Goal: Task Accomplishment & Management: Manage account settings

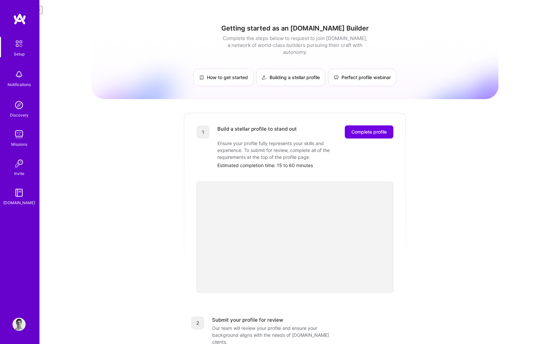
click at [22, 105] on img at bounding box center [18, 105] width 13 height 13
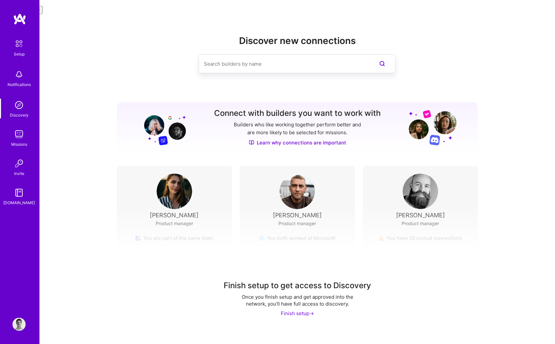
click at [15, 136] on img at bounding box center [18, 134] width 13 height 13
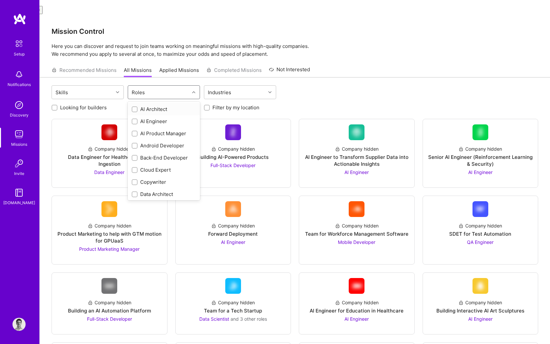
click at [148, 86] on div "Roles" at bounding box center [158, 92] width 61 height 13
type input "design"
click at [152, 115] on div "Product Designer" at bounding box center [164, 121] width 72 height 12
checkbox input "true"
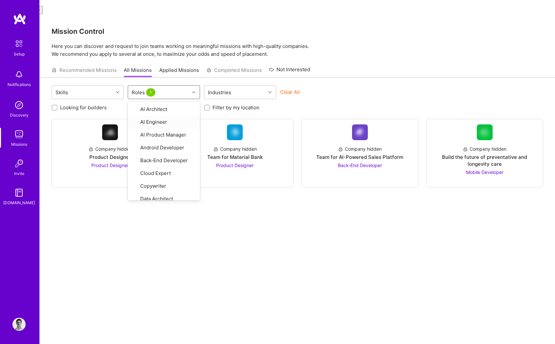
click at [333, 101] on div "Looking for builders Filter by my availability Filter by my location" at bounding box center [298, 106] width 492 height 10
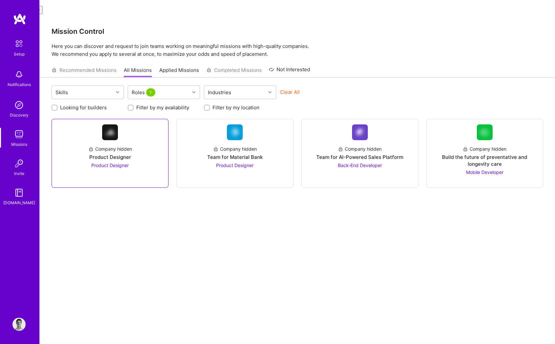
click at [156, 140] on div "Company hidden Product Designer Product Designer" at bounding box center [110, 154] width 106 height 29
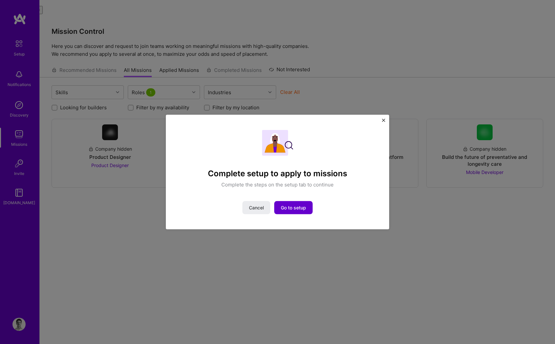
click at [287, 211] on button "Go to setup" at bounding box center [293, 207] width 38 height 13
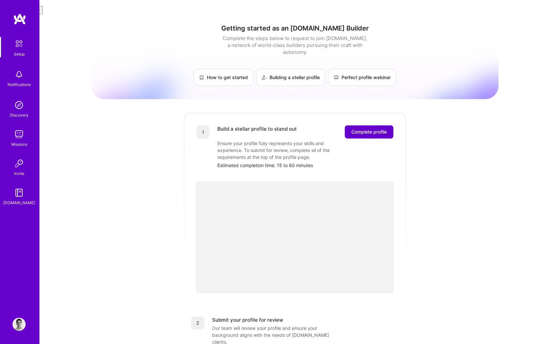
click at [362, 129] on span "Complete profile" at bounding box center [368, 132] width 35 height 7
click at [142, 188] on div "Getting started as an A.Team Builder Complete the steps below to request to joi…" at bounding box center [294, 270] width 407 height 503
click at [352, 129] on span "Complete profile" at bounding box center [368, 132] width 35 height 7
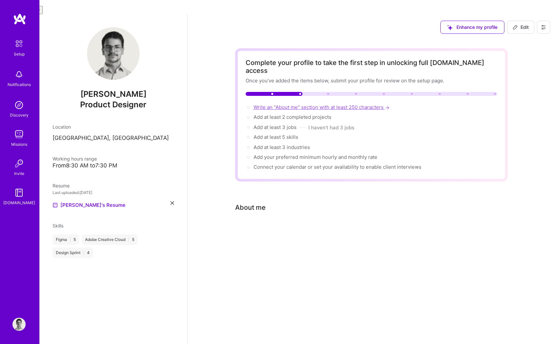
click at [285, 104] on span "Write an "About me" section with at least 250 characters →" at bounding box center [322, 107] width 137 height 6
select select "US"
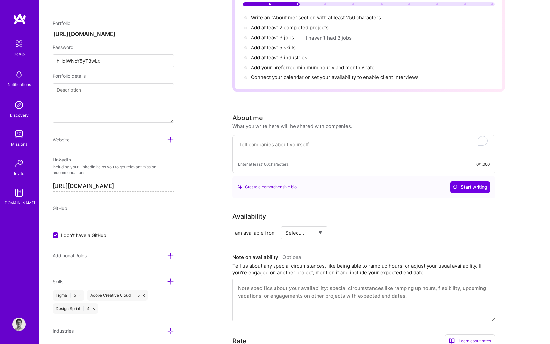
scroll to position [84, 0]
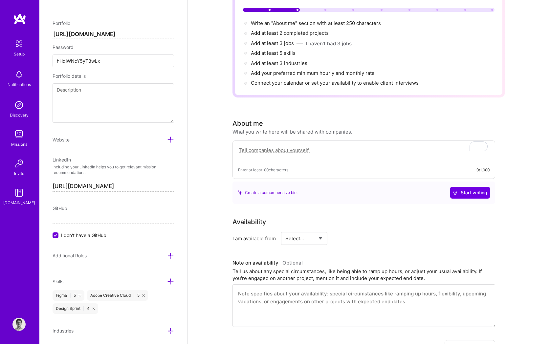
paste textarea "I’m Ivo, a designer with a restless curiosity. Currently, I'm the founding desi…"
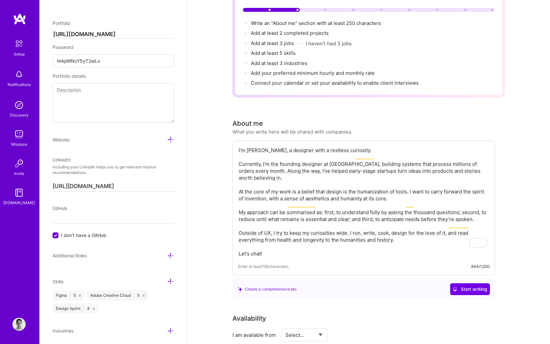
click at [288, 225] on textarea "I’m Ivo, a designer with a restless curiosity. Currently, I'm the founding desi…" at bounding box center [364, 202] width 252 height 112
click at [293, 230] on textarea "I’m Ivo, a designer with a restless curiosity. Currently, I'm the founding desi…" at bounding box center [364, 202] width 252 height 112
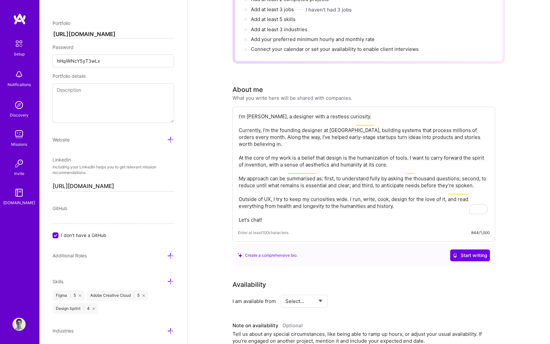
scroll to position [146, 0]
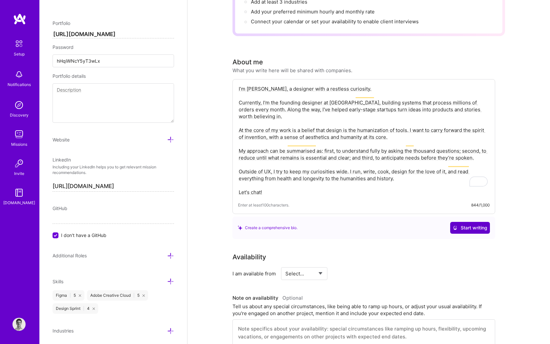
type textarea "I’m Ivo, a designer with a restless curiosity. Currently, I'm the founding desi…"
click at [453, 226] on icon at bounding box center [455, 228] width 5 height 5
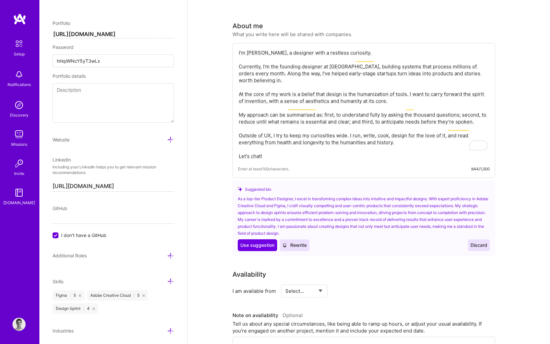
scroll to position [185, 0]
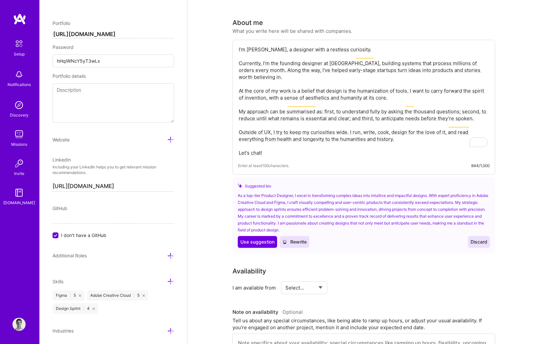
click at [308, 205] on div "As a top-tier Product Designer, I excel in transforming complex ideas into intu…" at bounding box center [364, 212] width 252 height 41
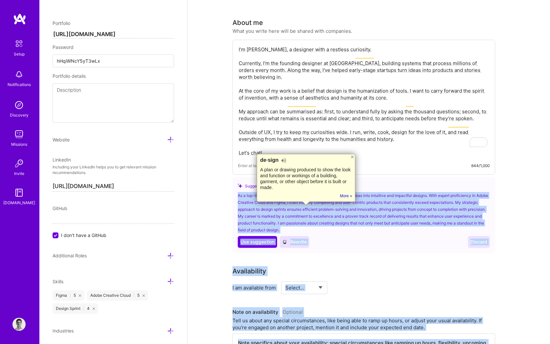
drag, startPoint x: 308, startPoint y: 205, endPoint x: 263, endPoint y: 180, distance: 50.6
click at [263, 180] on html "Text to Speech ▶ ⏪ ⏩ ⚙ Voice options Rate: 1 Pitch: 1 Voice: 🇺🇸 [PERSON_NAME] 🇺…" at bounding box center [275, 219] width 550 height 808
click at [214, 171] on div "Complete your profile to take the first step in unlocking full A.Team access On…" at bounding box center [369, 240] width 363 height 771
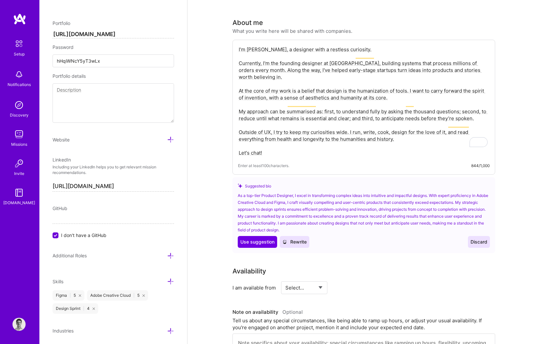
click at [469, 236] on button "Discard" at bounding box center [479, 242] width 22 height 12
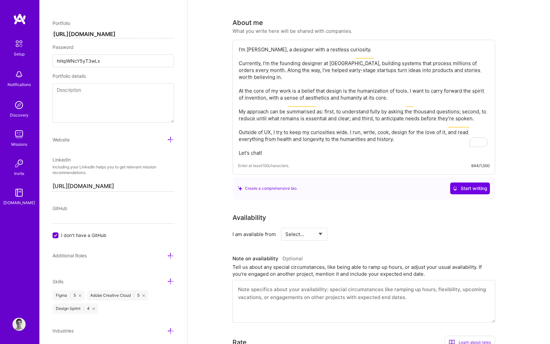
click at [303, 226] on select "Select... Right Now Future Date Not Available" at bounding box center [304, 234] width 38 height 17
select select "Right Now"
click at [285, 226] on select "Select... Right Now Future Date Not Available" at bounding box center [304, 234] width 38 height 17
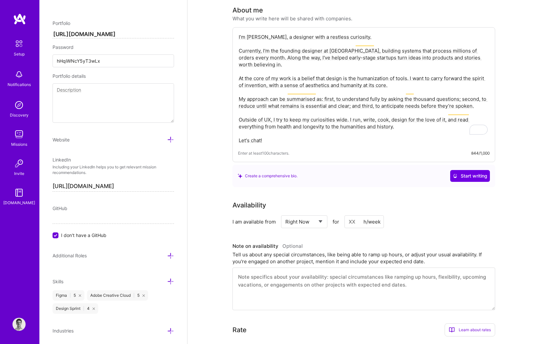
scroll to position [198, 0]
click at [292, 267] on textarea "To enrich screen reader interactions, please activate Accessibility in Grammarl…" at bounding box center [364, 288] width 263 height 43
click at [214, 219] on div "Complete your profile to take the first step in unlocking full A.Team access On…" at bounding box center [369, 201] width 363 height 717
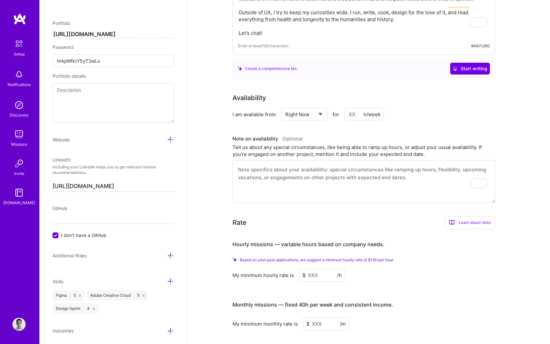
scroll to position [358, 0]
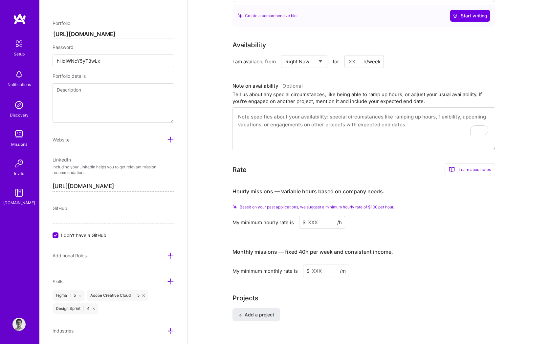
click at [310, 216] on input at bounding box center [322, 222] width 46 height 13
click at [328, 216] on input at bounding box center [322, 222] width 46 height 13
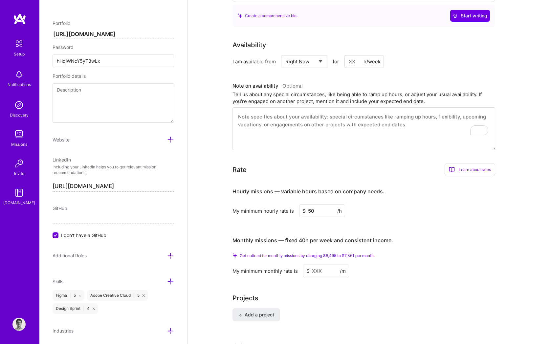
type input "50"
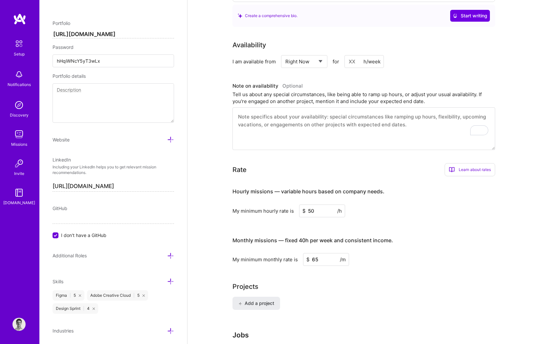
type input "6"
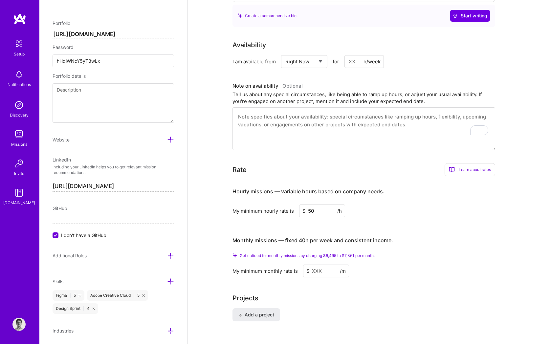
click at [316, 293] on div "Projects Add a project" at bounding box center [369, 311] width 273 height 36
click at [325, 265] on input at bounding box center [326, 271] width 46 height 13
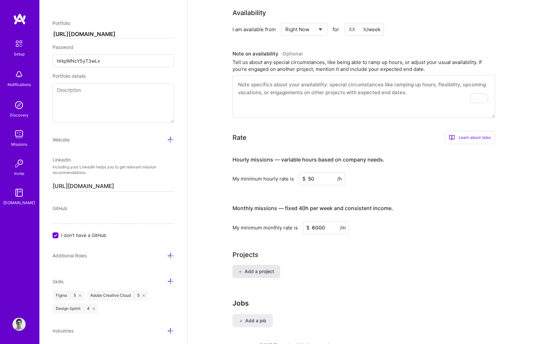
type input "6000"
click at [253, 268] on span "Add a project" at bounding box center [256, 271] width 36 height 7
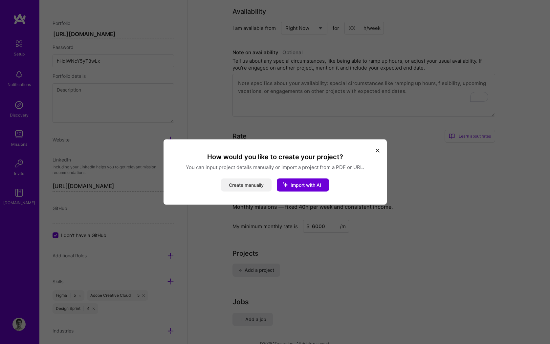
scroll to position [381, 0]
click at [299, 188] on button "Import with AI" at bounding box center [303, 185] width 52 height 13
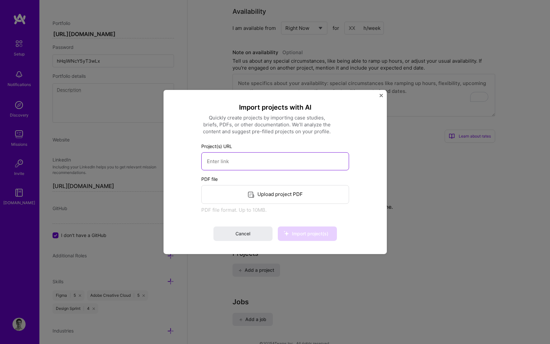
click at [241, 162] on input at bounding box center [275, 161] width 148 height 18
click at [268, 192] on div "Upload project PDF" at bounding box center [275, 194] width 148 height 19
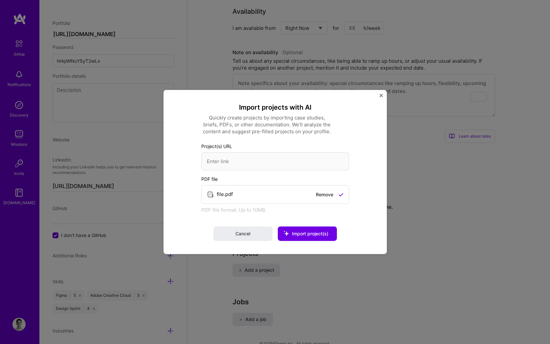
click at [317, 232] on span "Import project(s)" at bounding box center [310, 234] width 36 height 6
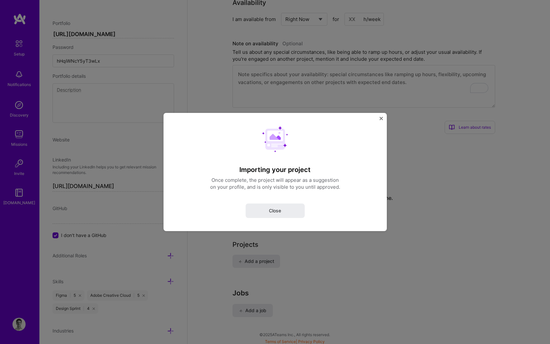
scroll to position [399, 0]
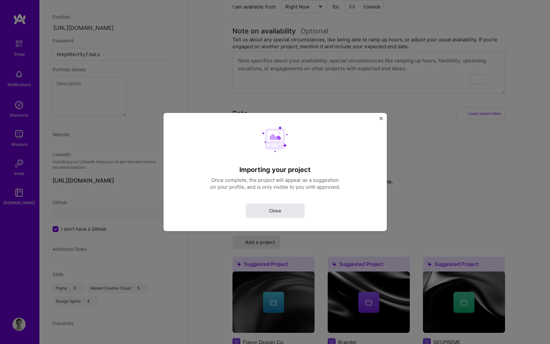
select select "US"
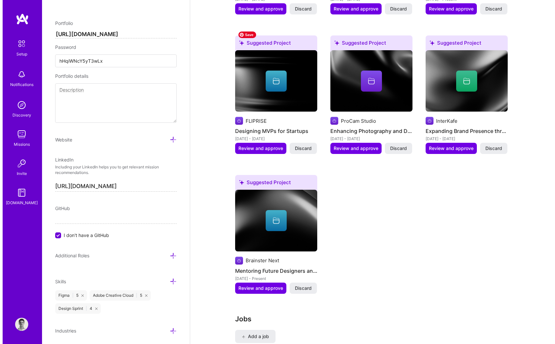
scroll to position [701, 0]
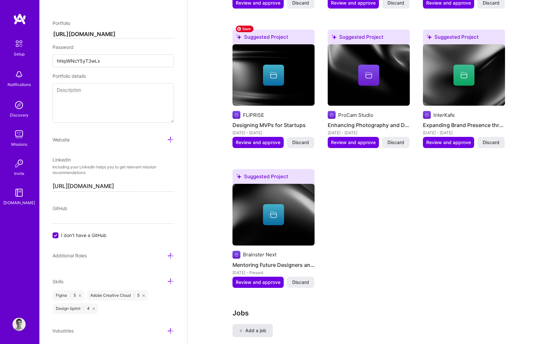
click at [261, 327] on span "Add a job" at bounding box center [252, 330] width 27 height 7
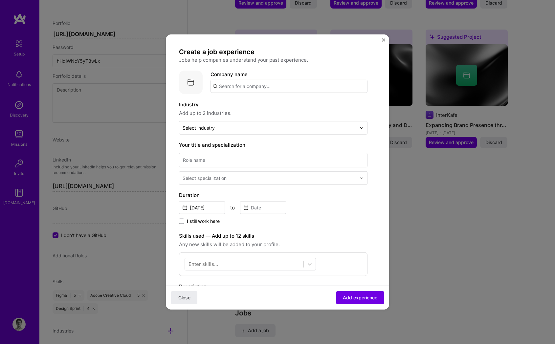
click at [246, 85] on input "text" at bounding box center [289, 86] width 157 height 13
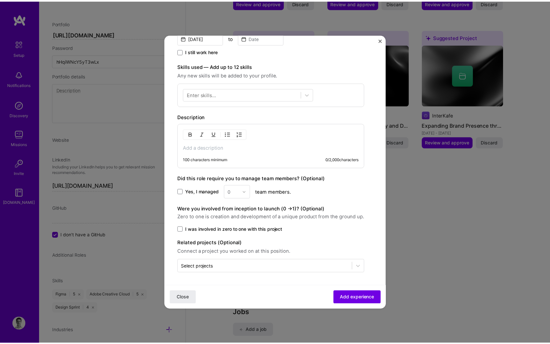
scroll to position [170, 0]
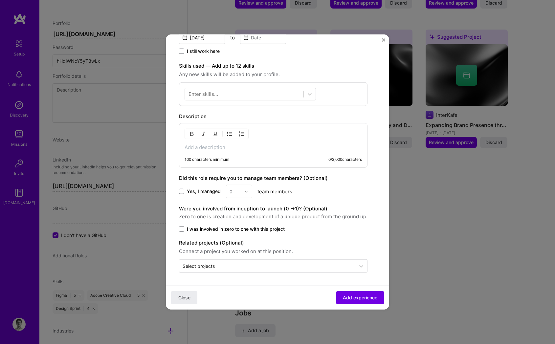
click at [145, 228] on div "Create a job experience Jobs help companies understand your past experience. Co…" at bounding box center [277, 172] width 555 height 344
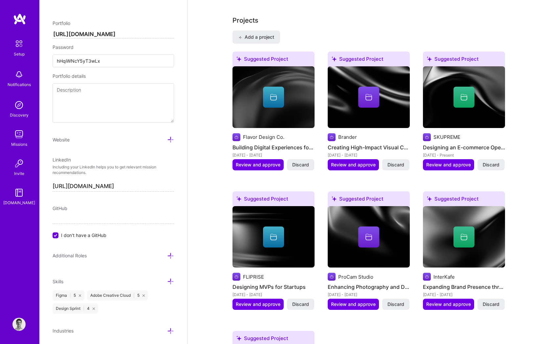
scroll to position [538, 0]
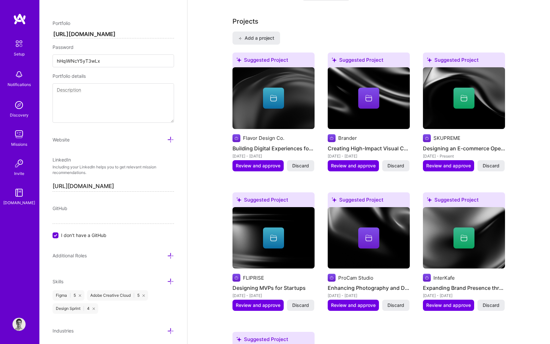
click at [83, 91] on textarea at bounding box center [114, 102] width 122 height 39
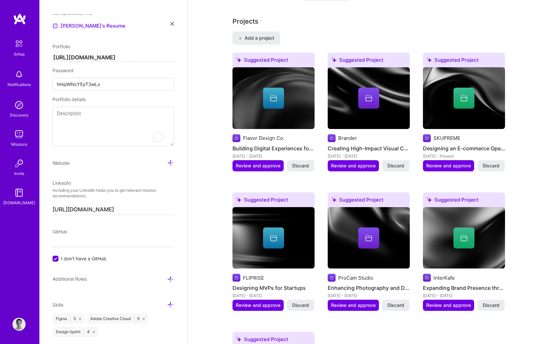
scroll to position [301, 0]
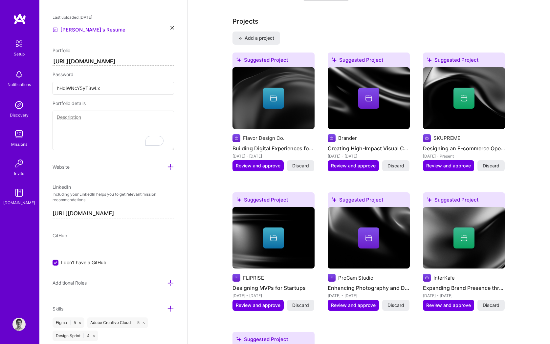
click at [71, 157] on div "Edit photo Ivo Damjanovski Product Designer Years Experience Location This is t…" at bounding box center [113, 186] width 148 height 344
click at [167, 164] on icon at bounding box center [170, 167] width 7 height 7
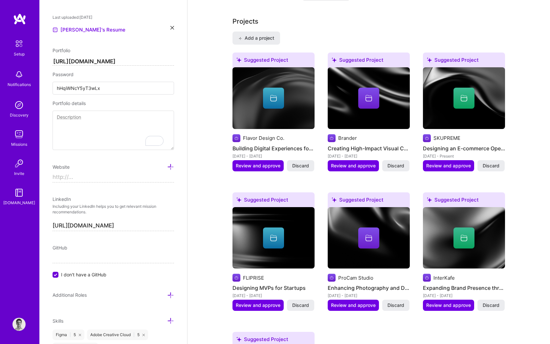
click at [103, 172] on input at bounding box center [114, 177] width 122 height 11
type input "https://www.ivodamjanovski.com"
click at [81, 122] on textarea "To enrich screen reader interactions, please activate Accessibility in Grammarl…" at bounding box center [114, 130] width 122 height 39
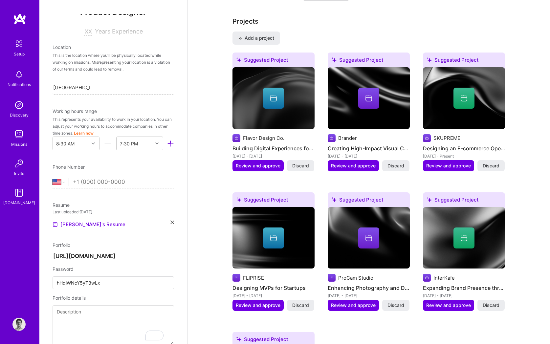
scroll to position [215, 0]
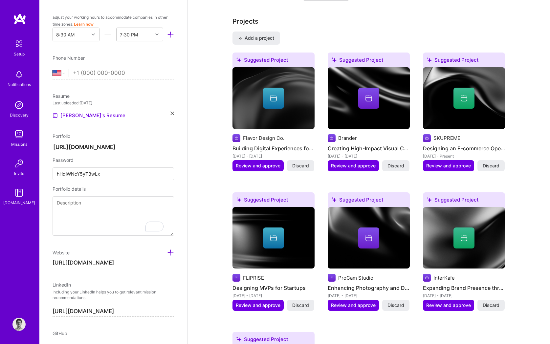
click at [106, 168] on input "hHqiWNcY5yT3wLx" at bounding box center [114, 174] width 122 height 13
click at [120, 168] on input "hHqiWNcY5yT3wLx" at bounding box center [114, 174] width 122 height 13
type input "="
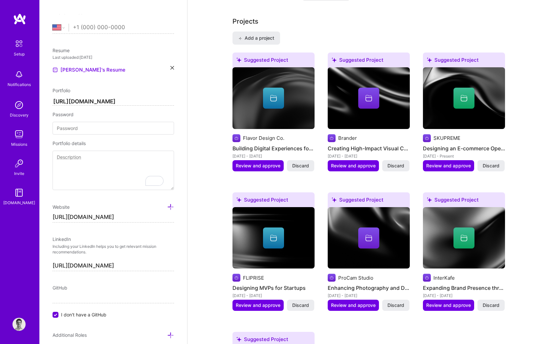
scroll to position [264, 0]
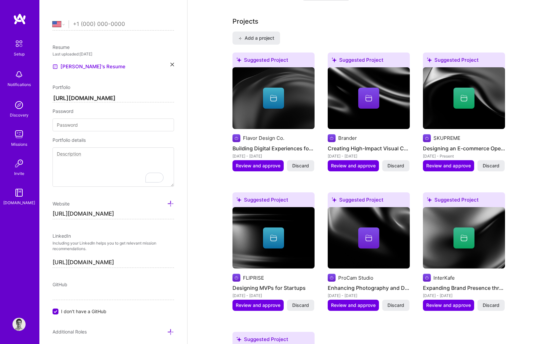
click at [154, 209] on input "https://www.ivodamjanovski.com" at bounding box center [114, 214] width 122 height 11
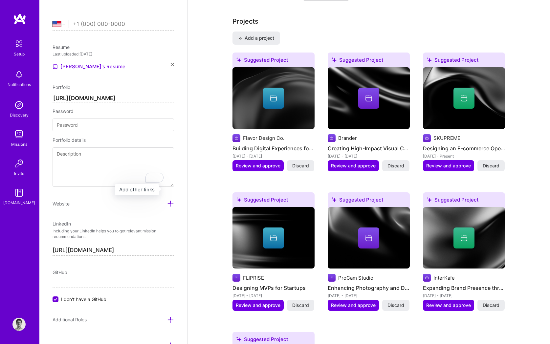
click at [167, 200] on icon at bounding box center [170, 203] width 7 height 7
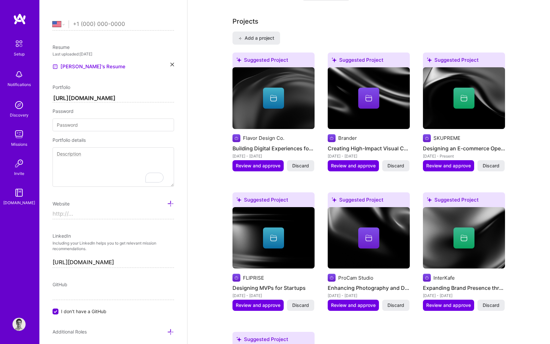
click at [128, 209] on input at bounding box center [114, 214] width 122 height 11
type input "f"
click at [89, 209] on input "https://www.flavordesign.co" at bounding box center [114, 214] width 122 height 11
type input "https://flavordesign.co"
click at [105, 160] on textarea "To enrich screen reader interactions, please activate Accessibility in Grammarl…" at bounding box center [114, 166] width 122 height 39
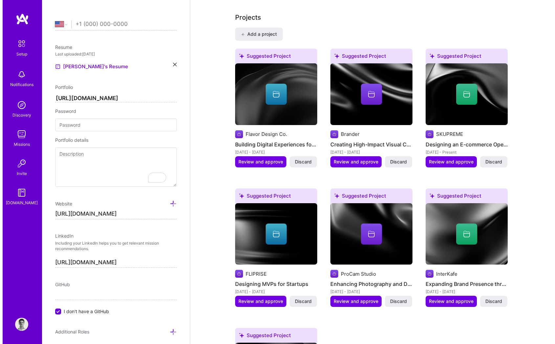
scroll to position [548, 0]
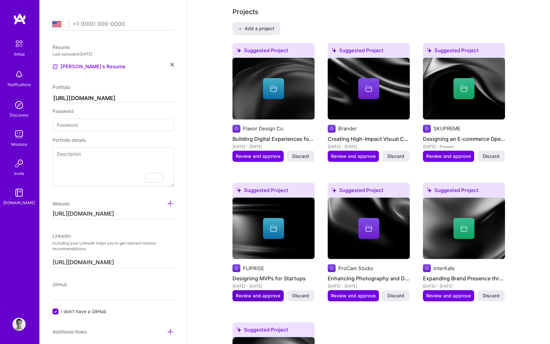
click at [266, 293] on span "Review and approve" at bounding box center [258, 296] width 45 height 7
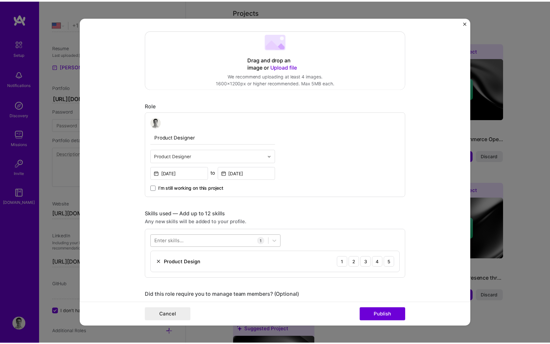
scroll to position [173, 0]
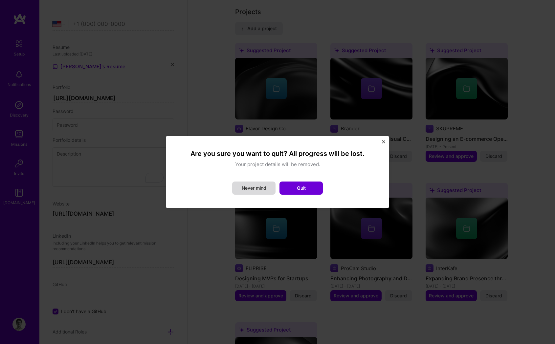
click at [262, 184] on button "Never mind" at bounding box center [253, 188] width 43 height 13
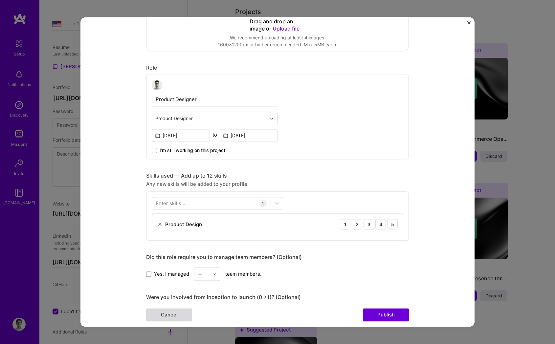
click at [157, 313] on button "Cancel" at bounding box center [169, 315] width 46 height 13
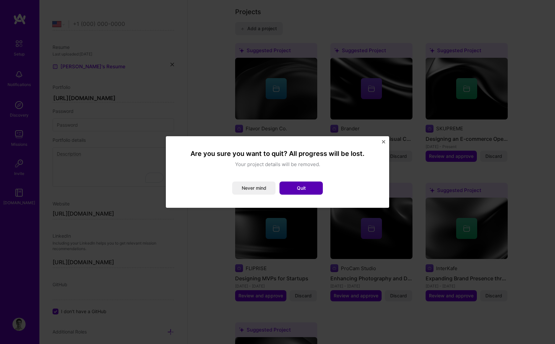
click at [294, 183] on button "Quit" at bounding box center [301, 188] width 43 height 13
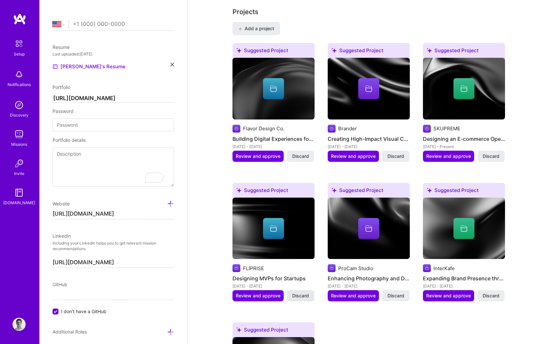
click at [303, 293] on span "Discard" at bounding box center [300, 296] width 17 height 7
click at [298, 151] on button "Discard" at bounding box center [300, 156] width 27 height 11
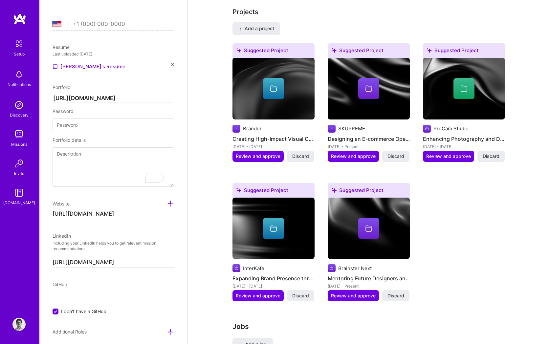
click at [301, 153] on span "Discard" at bounding box center [300, 156] width 17 height 7
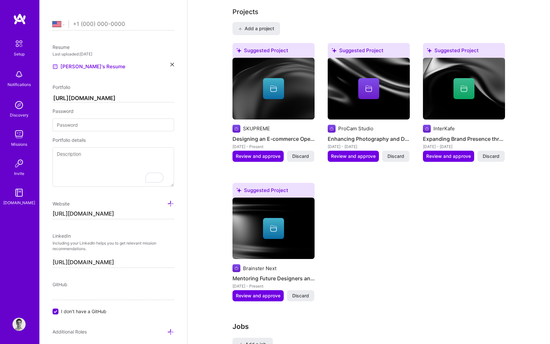
click at [301, 153] on span "Discard" at bounding box center [300, 156] width 17 height 7
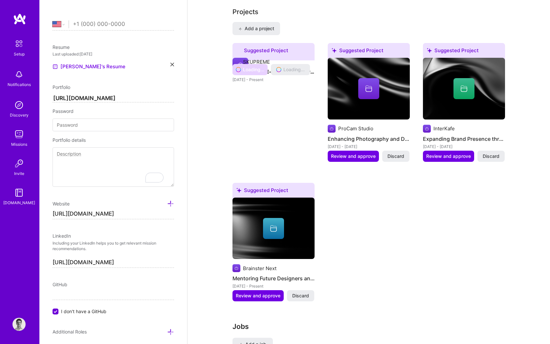
scroll to position [421, 0]
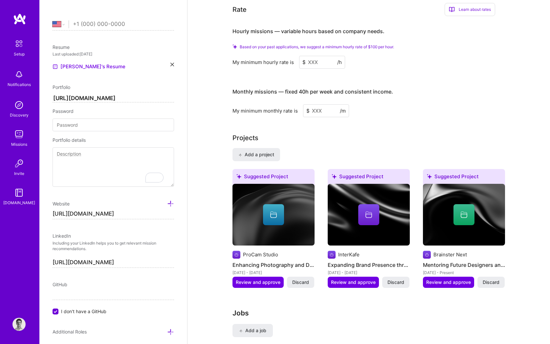
click at [301, 148] on div "Add a project Suggested Project ProCam Studio Enhancing Photography and Design …" at bounding box center [369, 222] width 273 height 148
click at [293, 279] on span "Discard" at bounding box center [300, 282] width 17 height 7
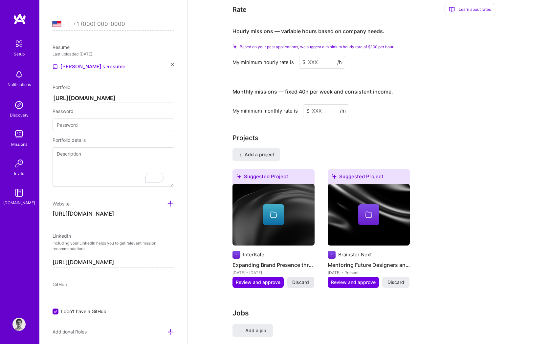
click at [296, 279] on span "Discard" at bounding box center [300, 282] width 17 height 7
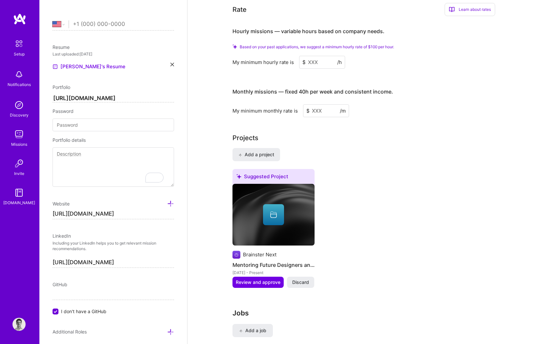
click at [297, 279] on span "Discard" at bounding box center [300, 282] width 17 height 7
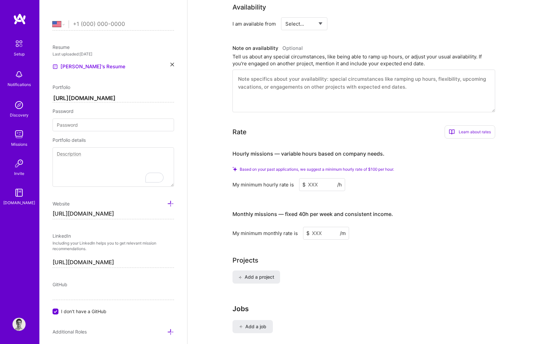
scroll to position [312, 0]
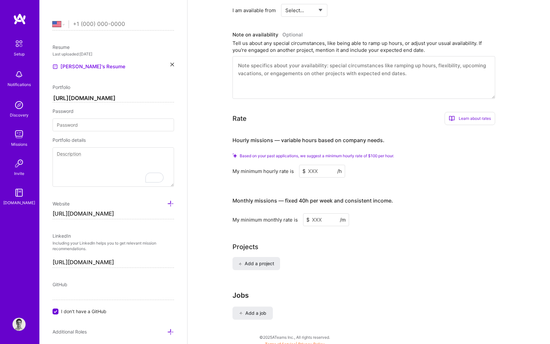
click at [259, 291] on div "Jobs Add a job" at bounding box center [369, 311] width 273 height 41
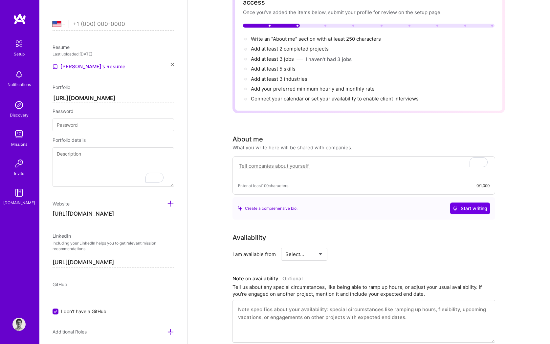
scroll to position [0, 0]
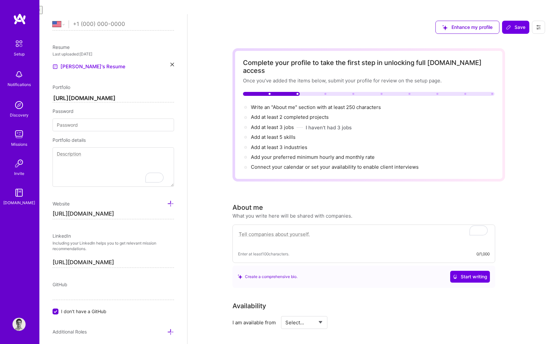
click at [250, 230] on textarea "To enrich screen reader interactions, please activate Accessibility in Grammarl…" at bounding box center [364, 237] width 252 height 15
paste textarea "I’m Ivo, a designer with a restless curiosity. Currently, I'm the founding desi…"
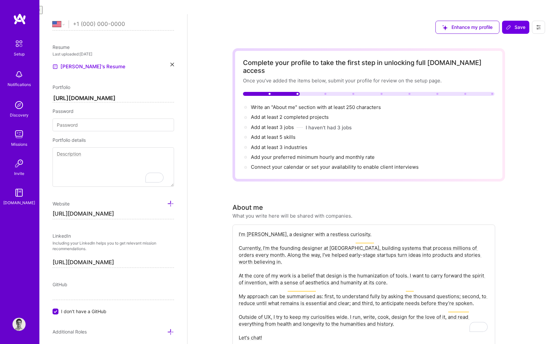
click at [284, 246] on textarea "I’m Ivo, a designer with a restless curiosity. Currently, I'm the founding desi…" at bounding box center [364, 286] width 252 height 112
click at [289, 245] on textarea "I’m Ivo, a designer with a restless curiosity. Currently, I'm the founding desi…" at bounding box center [364, 286] width 252 height 112
click at [286, 240] on textarea "I’m Ivo, a designer with a restless curiosity. Currently, I'm the founding desi…" at bounding box center [364, 286] width 252 height 112
click at [296, 242] on textarea "I’m Ivo, a designer with a restless curiosity. Currently, I'm the founding desi…" at bounding box center [364, 286] width 252 height 112
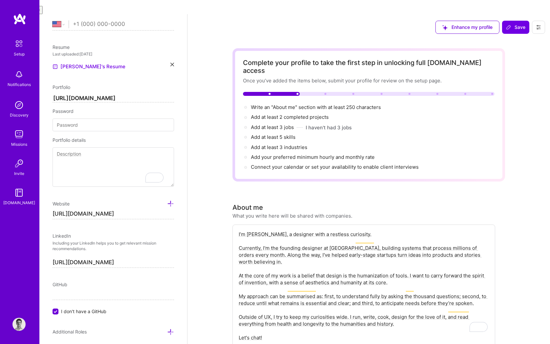
click at [296, 242] on textarea "I’m Ivo, a designer with a restless curiosity. Currently, I'm the founding desi…" at bounding box center [364, 286] width 252 height 112
click at [300, 243] on textarea "I’m Ivo, a designer with a restless curiosity. Currently, I'm the founding desi…" at bounding box center [364, 286] width 252 height 112
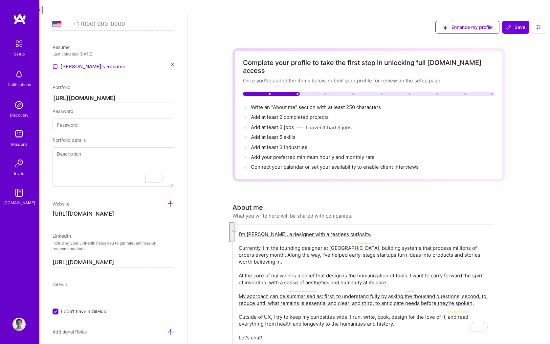
click at [326, 254] on textarea "I’m Ivo, a designer with a restless curiosity. Currently, I'm the founding desi…" at bounding box center [364, 286] width 252 height 112
click at [278, 251] on textarea "I’m Ivo, a designer with a restless curiosity. Currently, I'm the founding desi…" at bounding box center [364, 286] width 252 height 112
click at [278, 230] on textarea "I’m Ivo, a designer with a restless curiosity. Currently, I'm the founding desi…" at bounding box center [364, 286] width 252 height 112
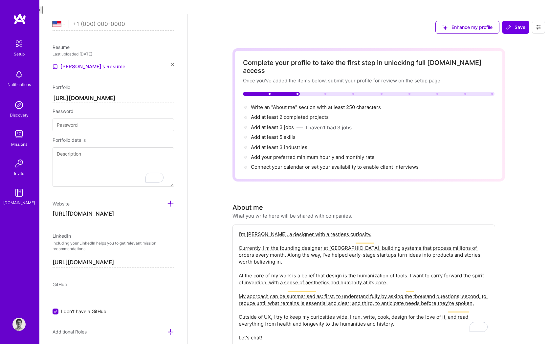
click at [278, 230] on textarea "I’m Ivo, a designer with a restless curiosity. Currently, I'm the founding desi…" at bounding box center [364, 286] width 252 height 112
paste textarea "Today, I’m the Founding Designer at SKUPREME (an eCommerce OS processing 1M+ or…"
click at [305, 242] on textarea "I’m [PERSON_NAME], a designer with a restless curiosity. [DATE], I’m the Foundi…" at bounding box center [364, 286] width 252 height 112
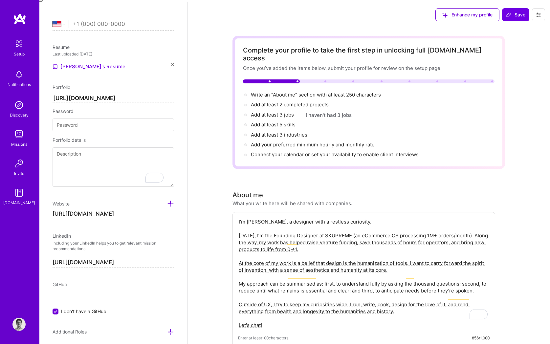
scroll to position [18, 0]
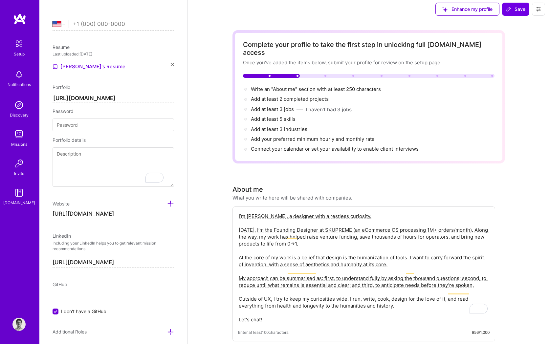
click at [273, 231] on textarea "I’m [PERSON_NAME], a designer with a restless curiosity. [DATE], I’m the Foundi…" at bounding box center [364, 268] width 252 height 112
drag, startPoint x: 273, startPoint y: 231, endPoint x: 305, endPoint y: 241, distance: 33.9
click at [290, 237] on textarea "I’m [PERSON_NAME], a designer with a restless curiosity. [DATE], I’m the Foundi…" at bounding box center [364, 268] width 252 height 112
click at [307, 242] on textarea "I’m [PERSON_NAME], a designer with a restless curiosity. [DATE], I’m the Foundi…" at bounding box center [364, 268] width 252 height 112
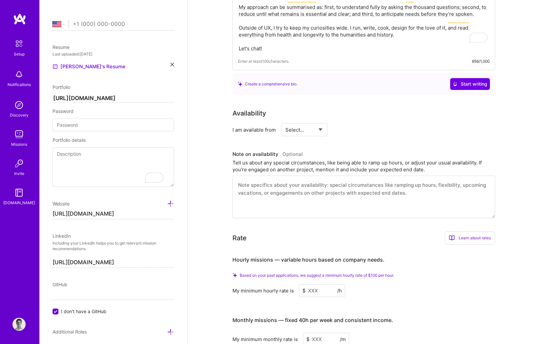
type textarea "I’m [PERSON_NAME], a designer with a restless curiosity. [DATE], I’m the Foundi…"
click at [270, 176] on textarea at bounding box center [364, 197] width 263 height 43
click at [206, 153] on div "Complete your profile to take the first step in unlocking full A.Team access On…" at bounding box center [369, 109] width 363 height 717
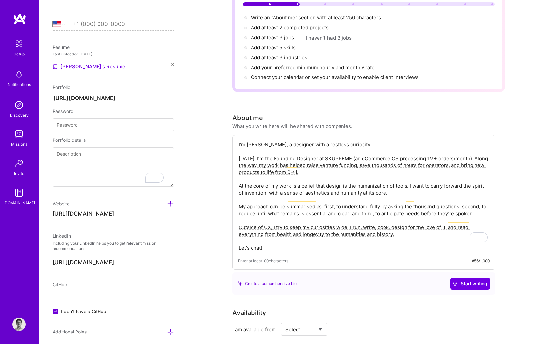
scroll to position [409, 0]
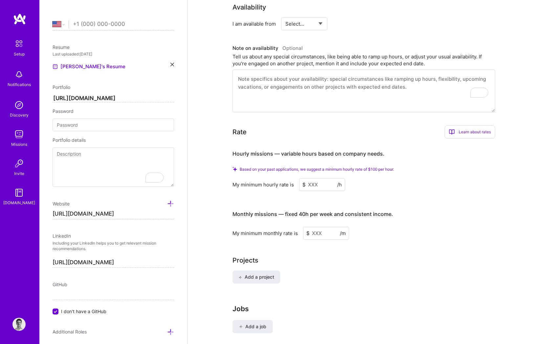
click at [314, 178] on input at bounding box center [322, 184] width 46 height 13
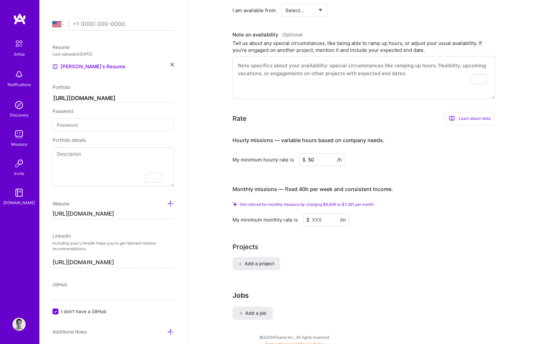
type input "50"
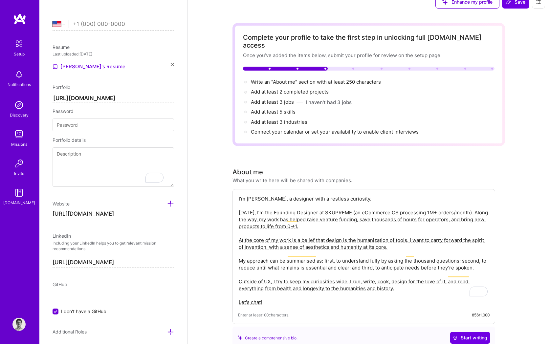
scroll to position [0, 0]
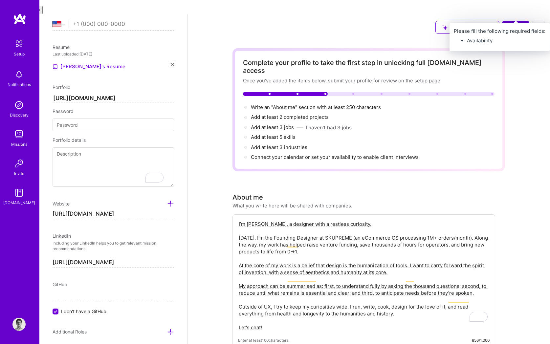
type input "6000"
click at [516, 24] on span "Save" at bounding box center [515, 27] width 19 height 7
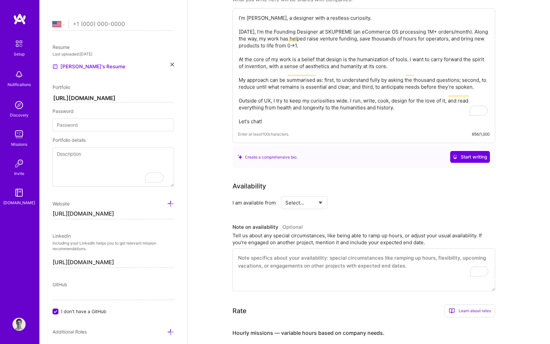
scroll to position [207, 0]
click at [103, 160] on textarea "To enrich screen reader interactions, please activate Accessibility in Grammarl…" at bounding box center [114, 166] width 122 height 39
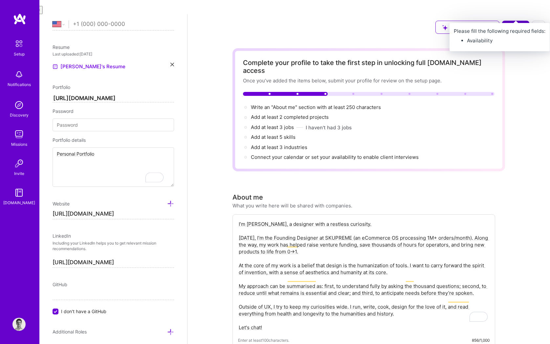
type textarea "Personal Portfolio"
click at [517, 24] on span "Save" at bounding box center [515, 27] width 19 height 7
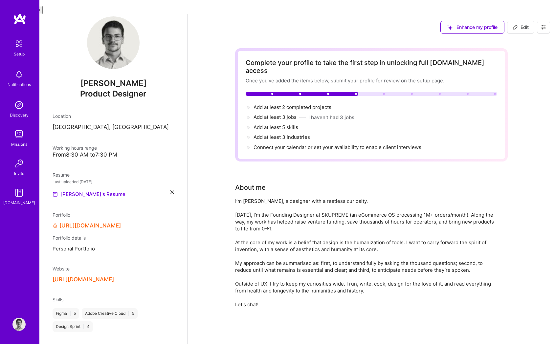
click at [109, 151] on div "From 8:30 AM to 7:30 PM" at bounding box center [114, 154] width 122 height 7
click at [114, 151] on div "From 8:30 AM to 7:30 PM" at bounding box center [114, 154] width 122 height 7
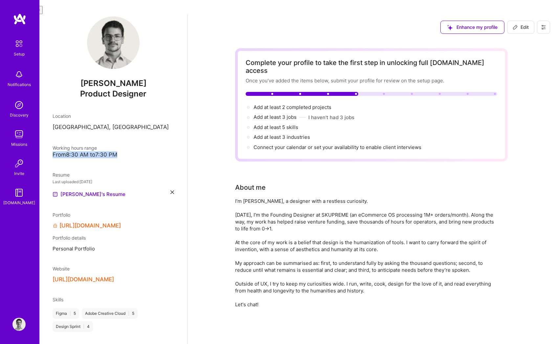
click at [114, 151] on div "From 8:30 AM to 7:30 PM" at bounding box center [114, 154] width 122 height 7
click at [120, 151] on div "From 8:30 AM to 7:30 PM" at bounding box center [114, 154] width 122 height 7
drag, startPoint x: 120, startPoint y: 143, endPoint x: 129, endPoint y: 143, distance: 9.2
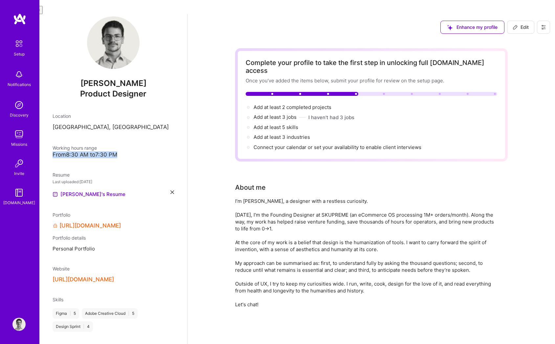
click at [122, 151] on div "From 8:30 AM to 7:30 PM" at bounding box center [114, 154] width 122 height 7
click at [129, 151] on div "From 8:30 AM to 7:30 PM" at bounding box center [114, 154] width 122 height 7
click at [109, 222] on link "[URL][DOMAIN_NAME]" at bounding box center [89, 225] width 61 height 7
click at [276, 104] on span "Add at least 2 completed projects →" at bounding box center [296, 107] width 84 height 6
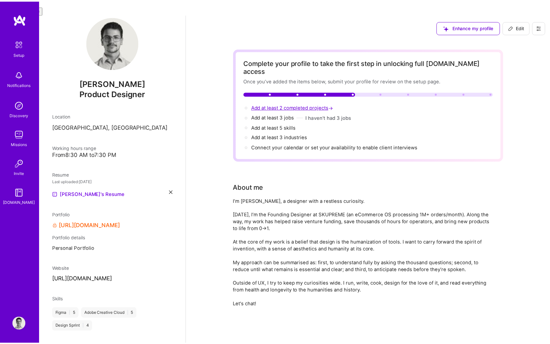
scroll to position [341, 0]
select select "US"
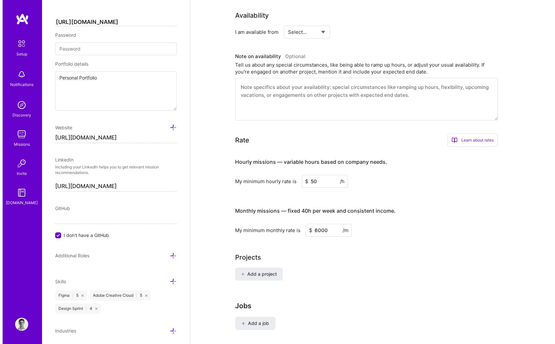
scroll to position [389, 0]
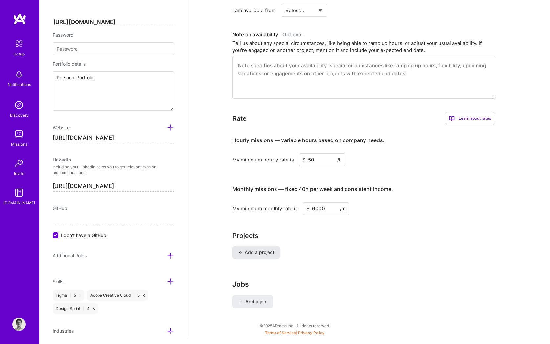
click at [248, 246] on button "Add a project" at bounding box center [257, 252] width 48 height 13
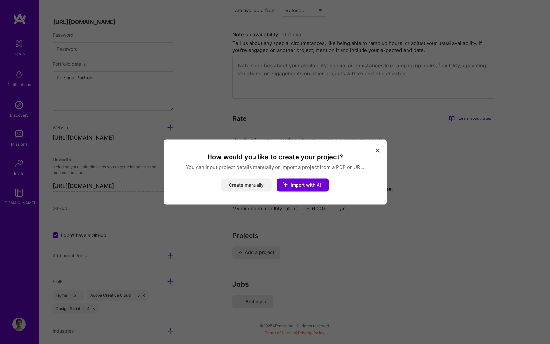
click at [262, 181] on button "Create manually" at bounding box center [246, 185] width 51 height 13
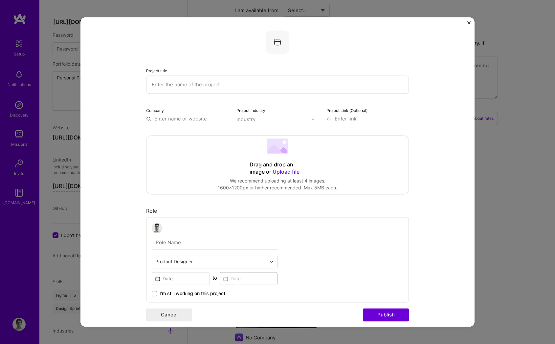
click at [159, 83] on input "text" at bounding box center [277, 85] width 263 height 18
type input "SKUPREME - Product Design"
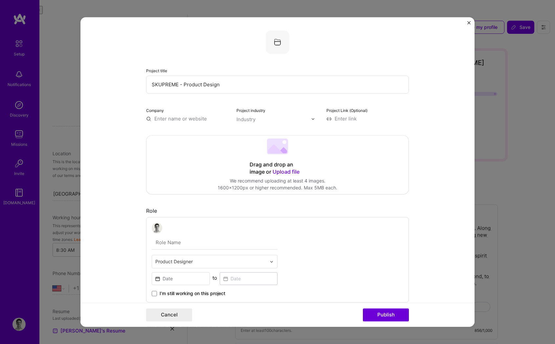
select select "US"
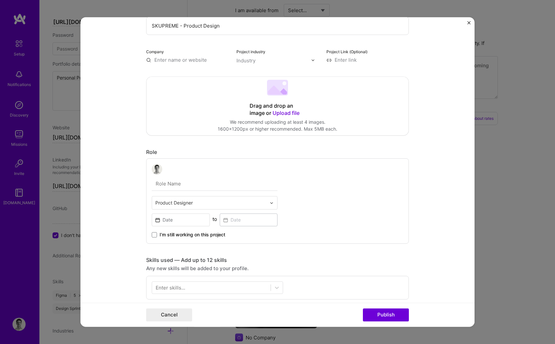
scroll to position [59, 0]
click at [181, 228] on div "I’m still working on this project" at bounding box center [215, 232] width 126 height 12
click at [176, 223] on input at bounding box center [181, 219] width 58 height 13
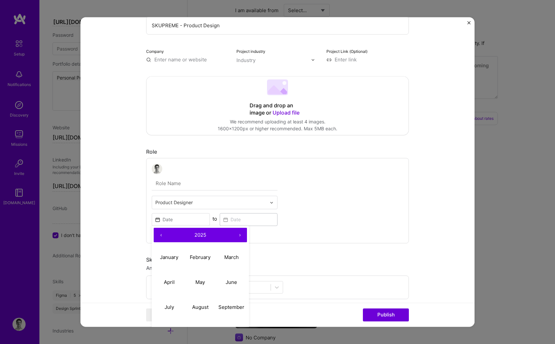
click at [158, 236] on button "‹" at bounding box center [161, 235] width 14 height 14
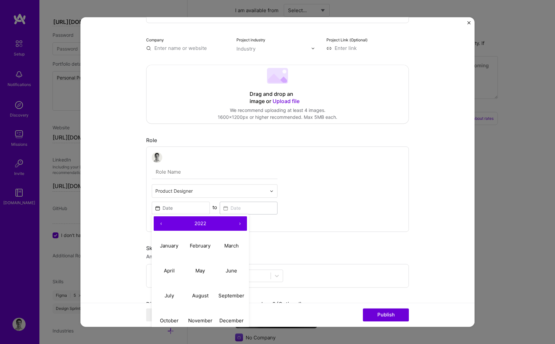
click at [161, 225] on button "‹" at bounding box center [161, 223] width 14 height 14
click at [238, 225] on button "›" at bounding box center [240, 223] width 14 height 14
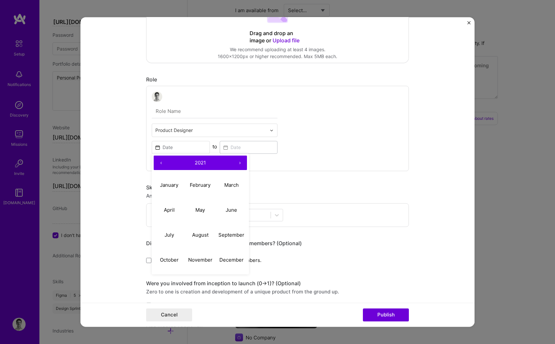
scroll to position [134, 0]
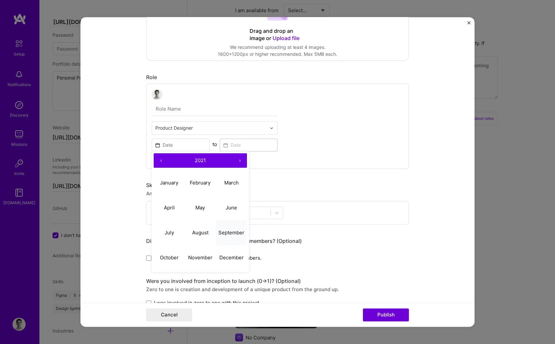
click at [229, 233] on abbr "September" at bounding box center [231, 233] width 26 height 6
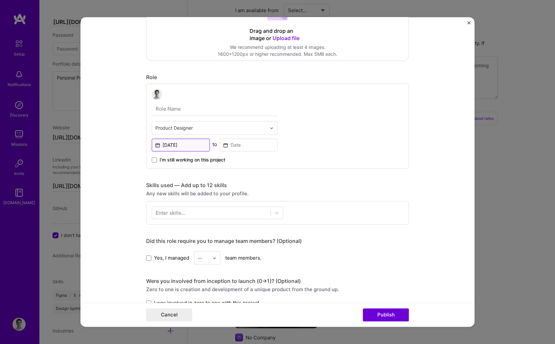
click at [184, 145] on input at bounding box center [181, 145] width 58 height 13
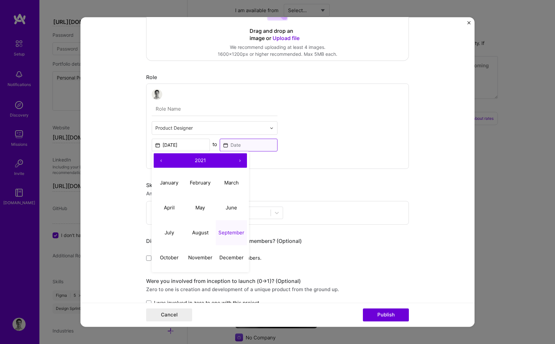
click at [250, 146] on input at bounding box center [249, 145] width 58 height 13
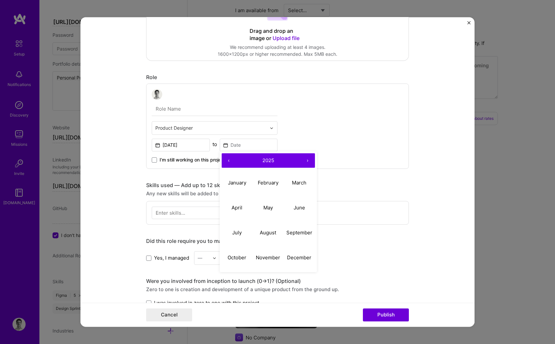
click at [176, 164] on div "Product Designer to ‹ 2025 › January February March April May June July August …" at bounding box center [277, 125] width 263 height 85
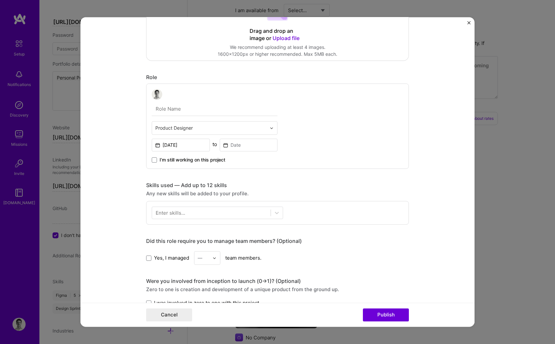
click at [183, 159] on span "I’m still working on this project" at bounding box center [193, 160] width 66 height 7
click at [0, 0] on input "I’m still working on this project" at bounding box center [0, 0] width 0 height 0
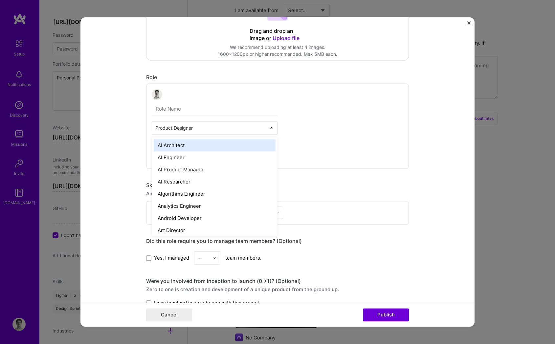
click at [169, 127] on input "text" at bounding box center [210, 127] width 111 height 7
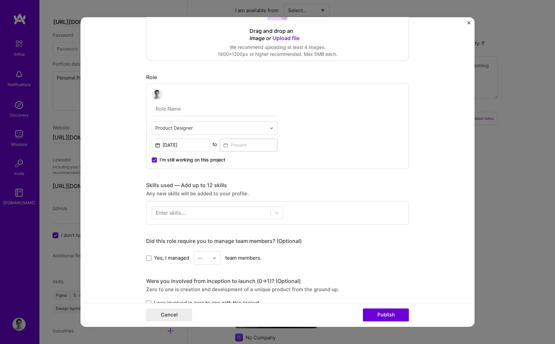
click at [116, 122] on form "Project title SKUPREME - Product Design Company Project industry Industry Proje…" at bounding box center [277, 172] width 394 height 310
click at [171, 110] on input "text" at bounding box center [215, 109] width 126 height 14
type input "Founding Designer"
click at [180, 210] on div at bounding box center [211, 213] width 119 height 11
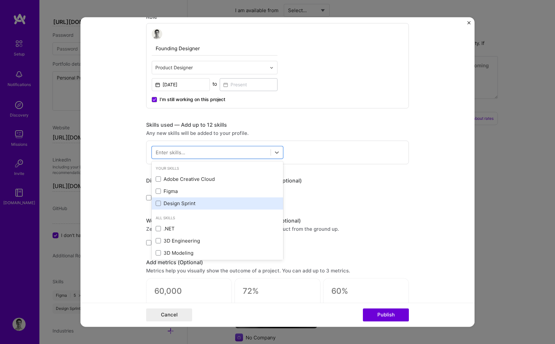
scroll to position [194, 0]
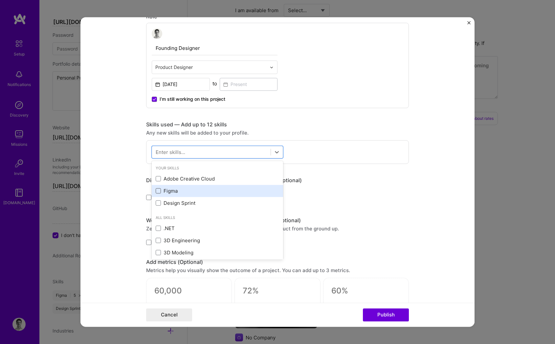
click at [157, 190] on span at bounding box center [158, 191] width 5 height 5
click at [0, 0] on input "checkbox" at bounding box center [0, 0] width 0 height 0
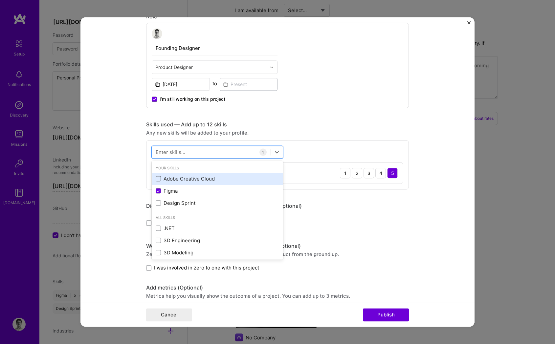
click at [157, 179] on span at bounding box center [158, 178] width 5 height 5
click at [0, 0] on input "checkbox" at bounding box center [0, 0] width 0 height 0
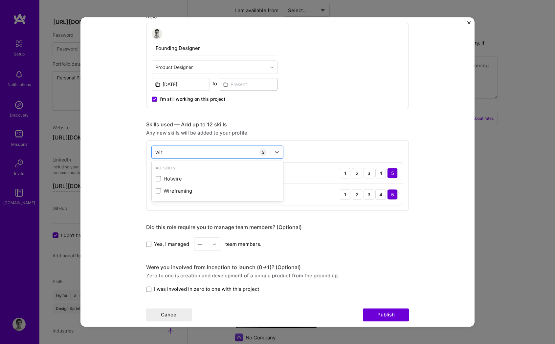
scroll to position [0, 0]
click at [157, 178] on span at bounding box center [158, 178] width 5 height 5
click at [0, 0] on input "checkbox" at bounding box center [0, 0] width 0 height 0
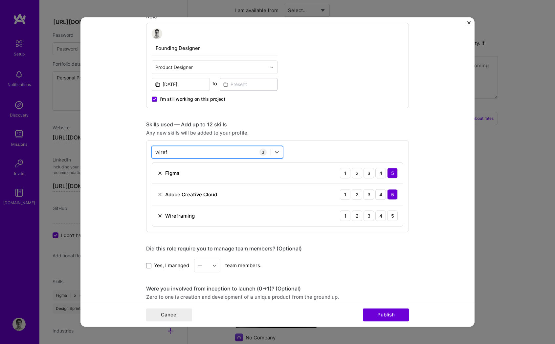
click at [173, 153] on div "wiref wiref" at bounding box center [211, 152] width 119 height 11
type input "user"
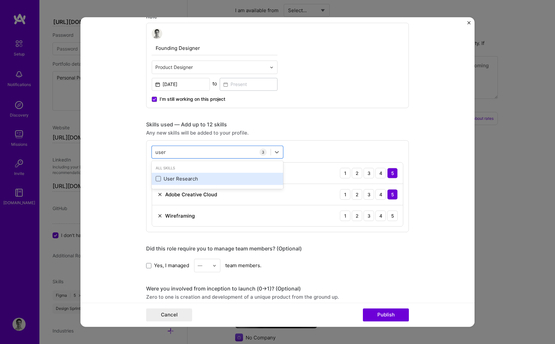
click at [156, 180] on span at bounding box center [158, 178] width 5 height 5
click at [0, 0] on input "checkbox" at bounding box center [0, 0] width 0 height 0
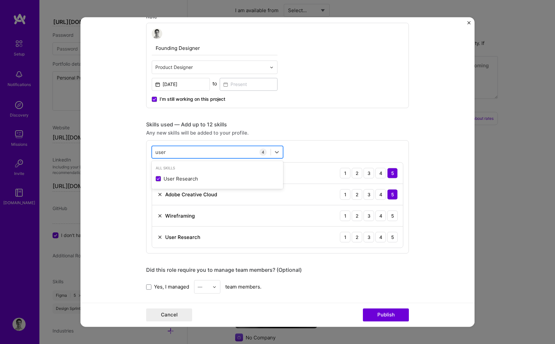
click at [168, 152] on div "user user" at bounding box center [211, 152] width 119 height 11
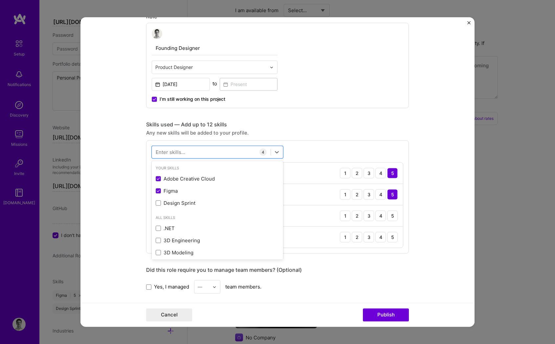
click at [116, 142] on form "Project title SKUPREME - Product Design Company Project industry Industry Proje…" at bounding box center [277, 172] width 394 height 310
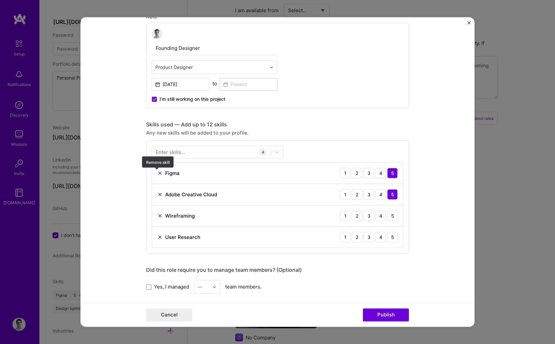
click at [158, 173] on img at bounding box center [159, 172] width 5 height 5
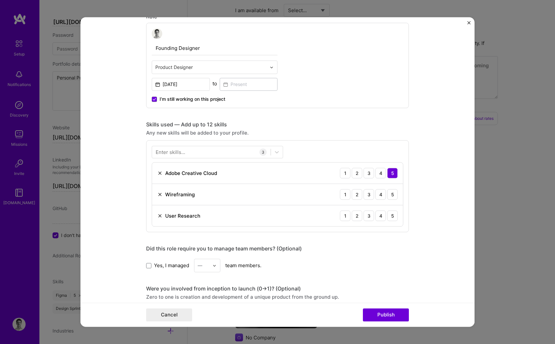
click at [158, 173] on img at bounding box center [159, 172] width 5 height 5
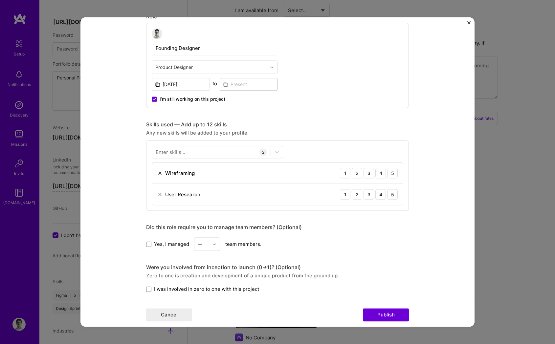
click at [158, 173] on img at bounding box center [159, 172] width 5 height 5
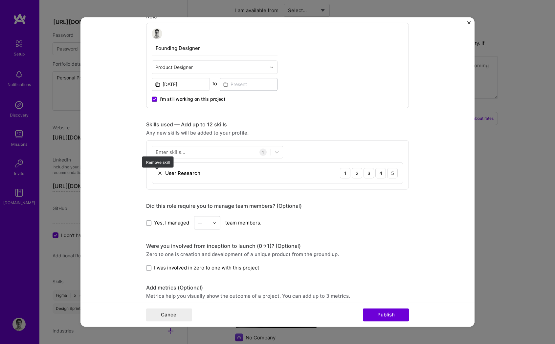
click at [158, 173] on img at bounding box center [159, 172] width 5 height 5
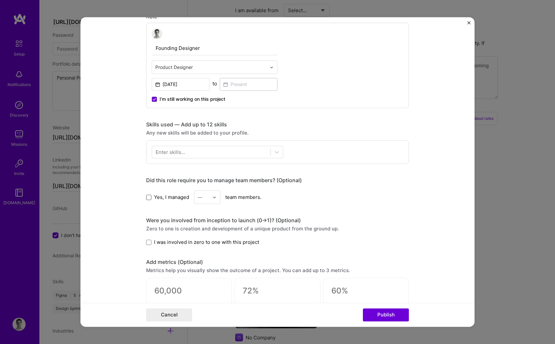
click at [146, 196] on span at bounding box center [148, 197] width 5 height 5
click at [0, 0] on input "Yes, I managed" at bounding box center [0, 0] width 0 height 0
click at [213, 200] on div at bounding box center [217, 197] width 8 height 13
click at [204, 218] on div "1" at bounding box center [207, 215] width 22 height 12
click at [134, 208] on form "Project title SKUPREME - Product Design Company Project industry Industry Proje…" at bounding box center [277, 172] width 394 height 310
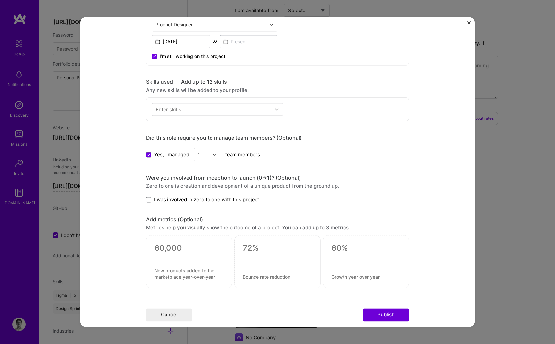
scroll to position [251, 0]
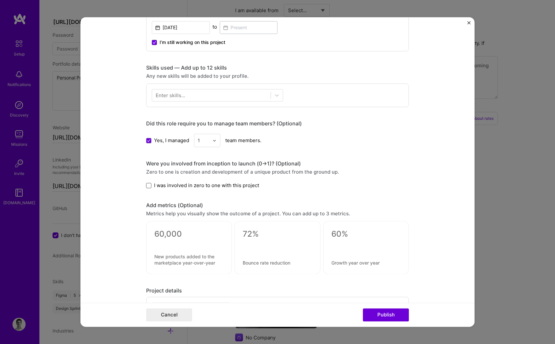
click at [146, 184] on span at bounding box center [148, 185] width 5 height 5
click at [0, 0] on input "I was involved in zero to one with this project" at bounding box center [0, 0] width 0 height 0
click at [147, 185] on icon at bounding box center [148, 185] width 3 height 3
click at [0, 0] on input "I was involved in zero to one with this project" at bounding box center [0, 0] width 0 height 0
click at [146, 184] on span at bounding box center [148, 185] width 5 height 5
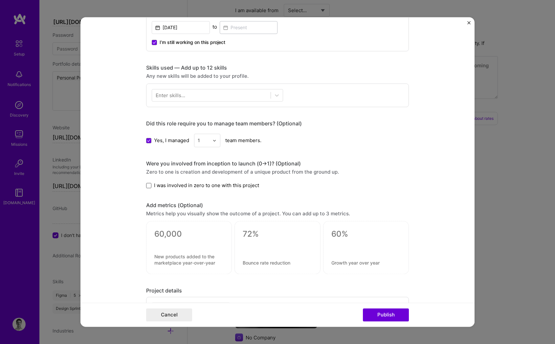
click at [0, 0] on input "I was involved in zero to one with this project" at bounding box center [0, 0] width 0 height 0
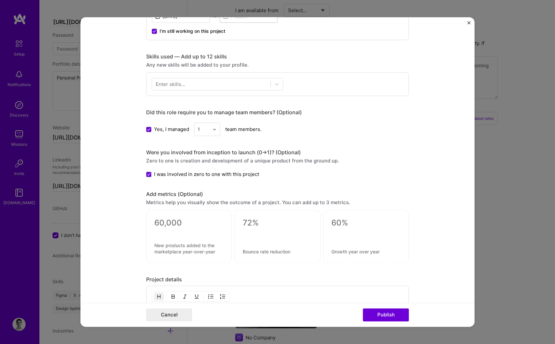
scroll to position [264, 0]
click at [167, 215] on div at bounding box center [189, 235] width 86 height 53
click at [171, 223] on textarea at bounding box center [188, 222] width 69 height 10
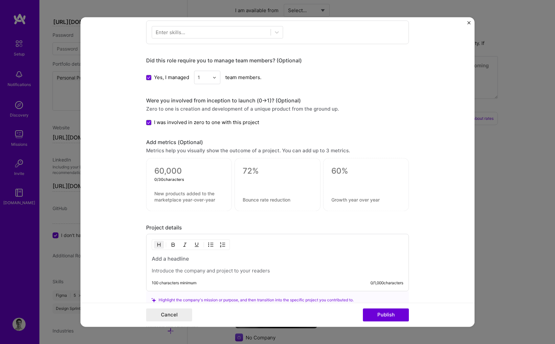
scroll to position [348, 0]
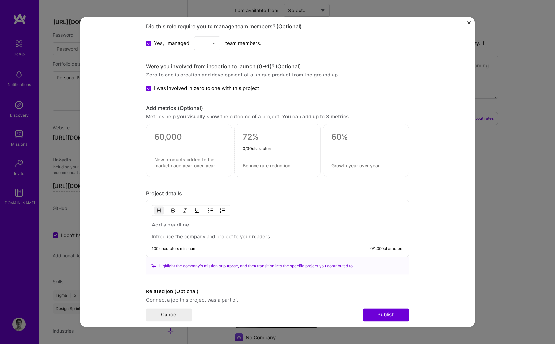
click at [243, 140] on textarea at bounding box center [277, 137] width 69 height 10
drag, startPoint x: 257, startPoint y: 141, endPoint x: 278, endPoint y: 144, distance: 21.6
click at [278, 144] on div "0 / 30 characters" at bounding box center [278, 150] width 86 height 53
click at [332, 141] on textarea at bounding box center [365, 137] width 69 height 10
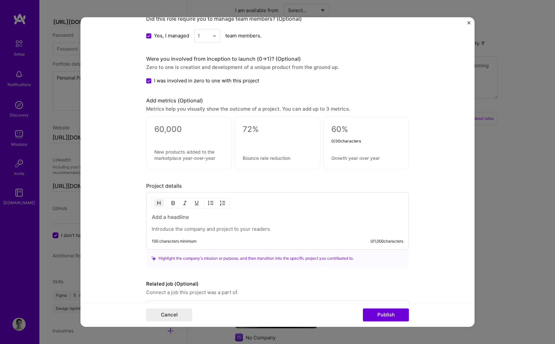
scroll to position [361, 0]
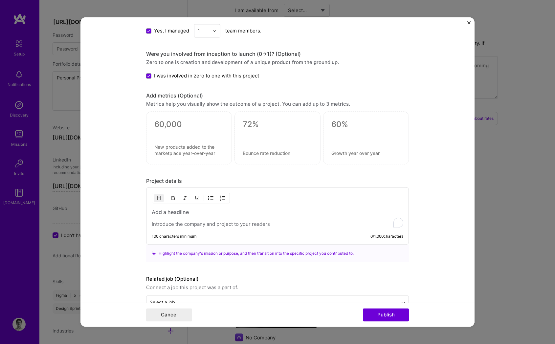
click at [224, 225] on p "To enrich screen reader interactions, please activate Accessibility in Grammarl…" at bounding box center [278, 224] width 252 height 7
click at [244, 232] on div "100 characters minimum 0 / 1,000 characters" at bounding box center [277, 216] width 263 height 57
click at [171, 123] on textarea at bounding box center [188, 125] width 69 height 10
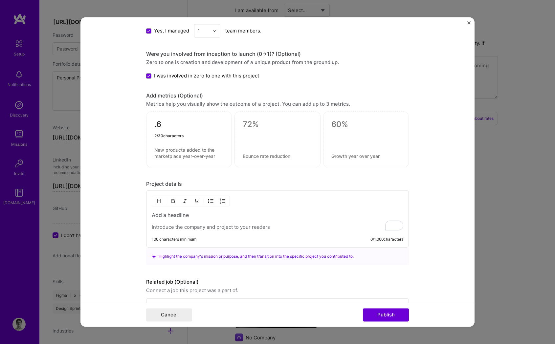
type textarea "."
click at [154, 124] on textarea "3.6m" at bounding box center [188, 126] width 69 height 13
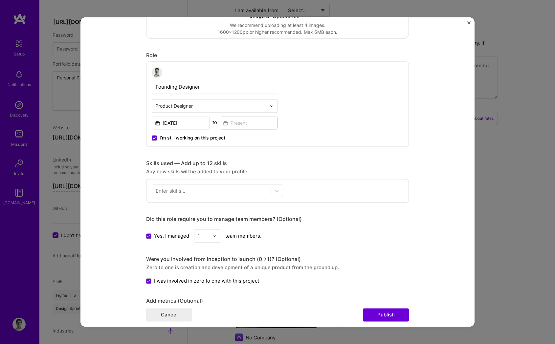
scroll to position [0, 0]
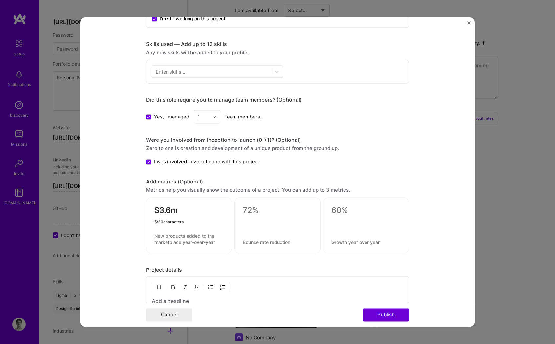
click at [179, 214] on textarea "$3.6m" at bounding box center [188, 212] width 69 height 13
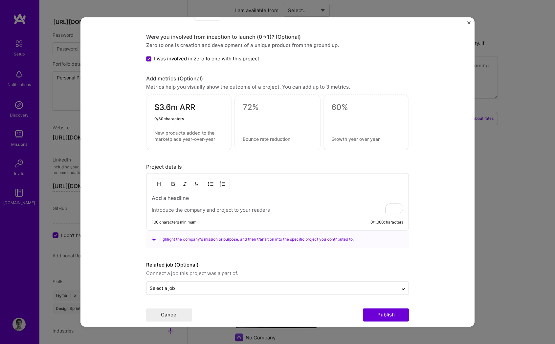
type textarea "$3.6m ARR"
click at [193, 208] on p "To enrich screen reader interactions, please activate Accessibility in Grammarl…" at bounding box center [278, 210] width 252 height 7
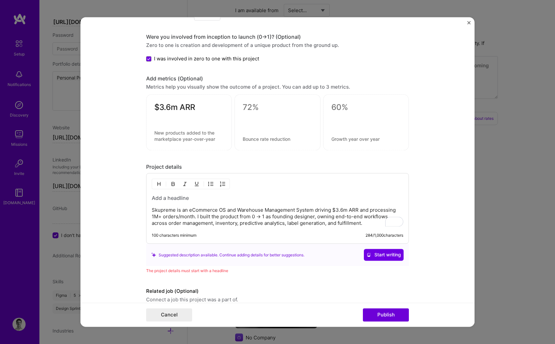
click at [174, 198] on h3 "To enrich screen reader interactions, please activate Accessibility in Grammarl…" at bounding box center [278, 198] width 252 height 7
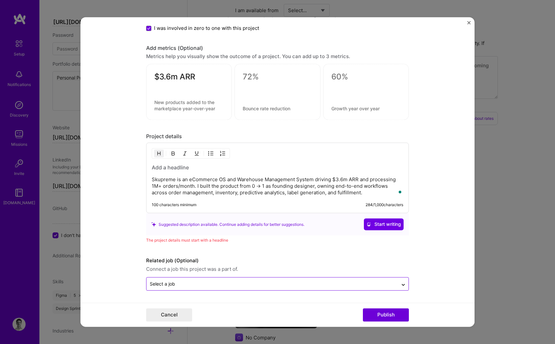
click at [176, 285] on input "text" at bounding box center [272, 284] width 245 height 7
click at [114, 258] on form "Project title SKUPREME - Product Design Company Project industry Industry Proje…" at bounding box center [277, 172] width 394 height 310
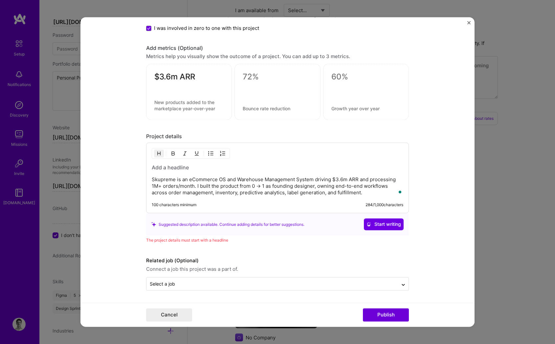
click at [192, 176] on div "Skupreme is an eCommerce OS and Warehouse Management System driving $3.6m ARR a…" at bounding box center [278, 180] width 252 height 32
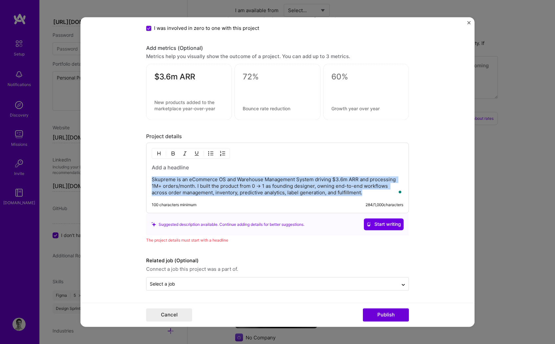
click at [192, 176] on div "Skupreme is an eCommerce OS and Warehouse Management System driving $3.6m ARR a…" at bounding box center [278, 180] width 252 height 32
click at [218, 186] on p "Skupreme is an eCommerce OS and Warehouse Management System driving $3.6m ARR a…" at bounding box center [278, 187] width 252 height 20
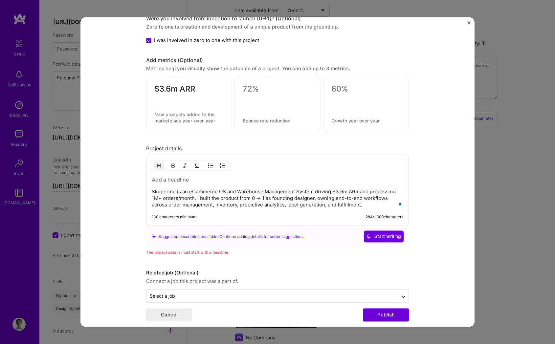
click at [192, 178] on h3 "To enrich screen reader interactions, please activate Accessibility in Grammarl…" at bounding box center [278, 179] width 252 height 7
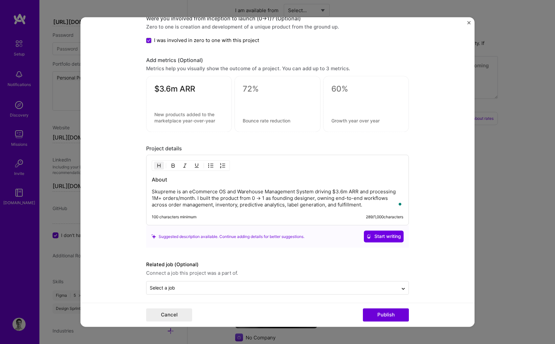
click at [134, 211] on form "Project title SKUPREME - Product Design Company Project industry Industry Proje…" at bounding box center [277, 172] width 394 height 310
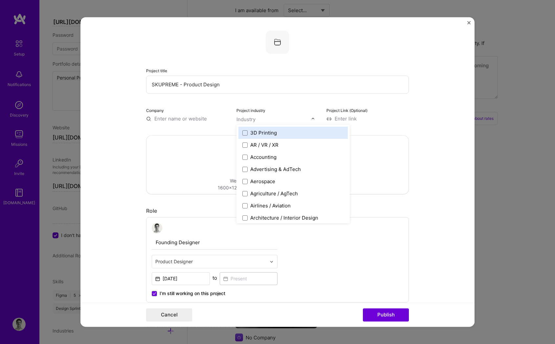
click at [246, 121] on div "Industry" at bounding box center [245, 119] width 19 height 7
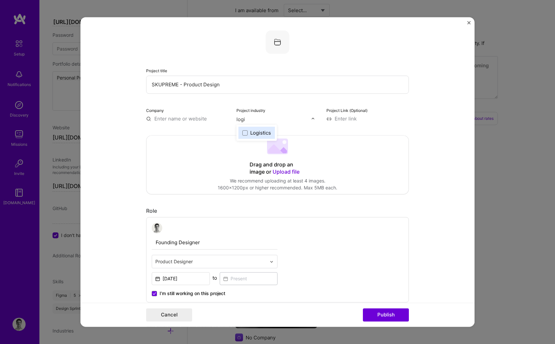
type input "logis"
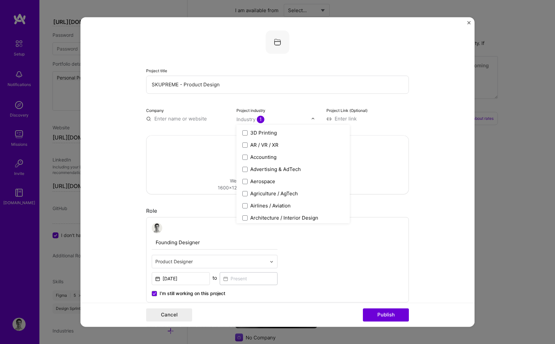
type input "s"
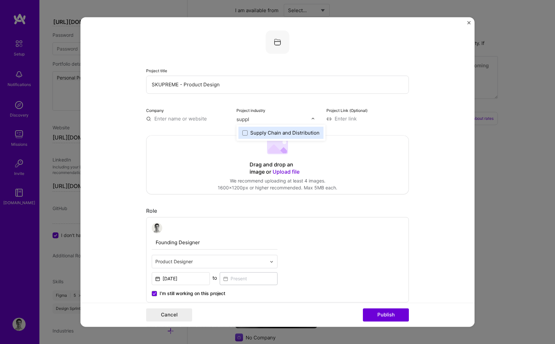
type input "supply"
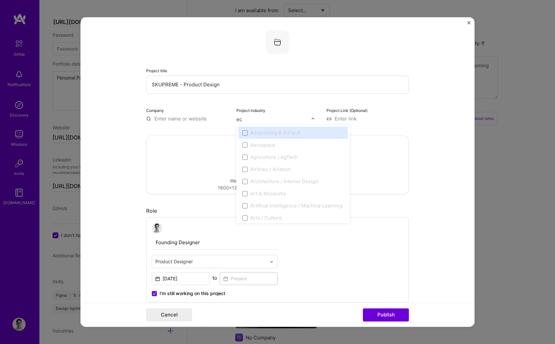
type input "eco"
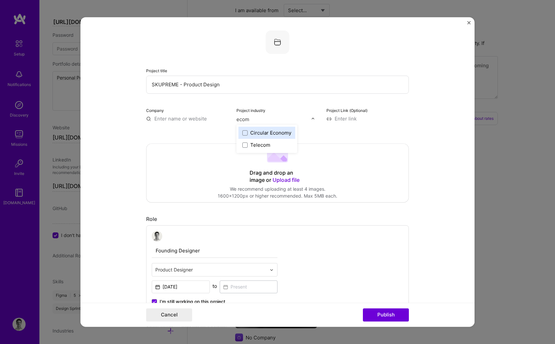
type input "ecome"
type input "logi"
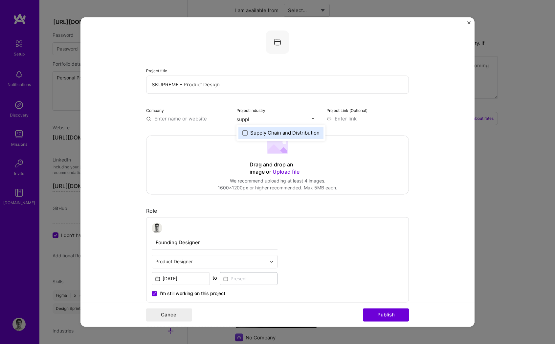
type input "supply"
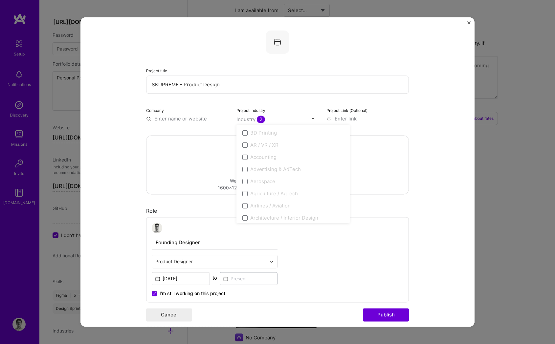
click at [347, 120] on input at bounding box center [367, 118] width 82 height 7
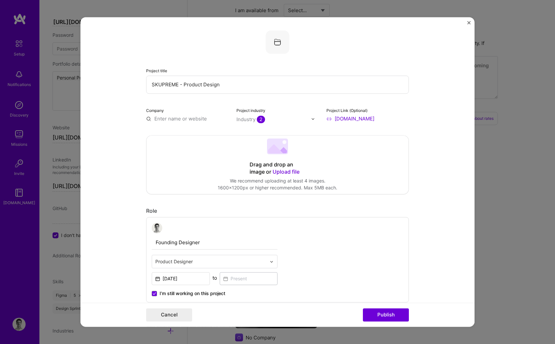
type input "[DOMAIN_NAME]"
click at [189, 116] on input "text" at bounding box center [187, 118] width 82 height 7
type input "SKUPREME"
click at [196, 134] on div "SKUPREME" at bounding box center [199, 133] width 32 height 11
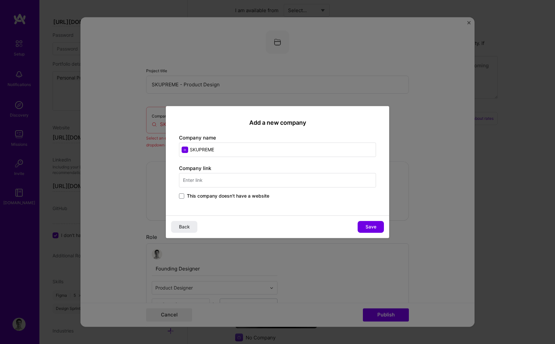
click at [223, 181] on input "text" at bounding box center [277, 180] width 197 height 14
type input "[DOMAIN_NAME]"
click at [361, 230] on button "Save" at bounding box center [371, 227] width 26 height 12
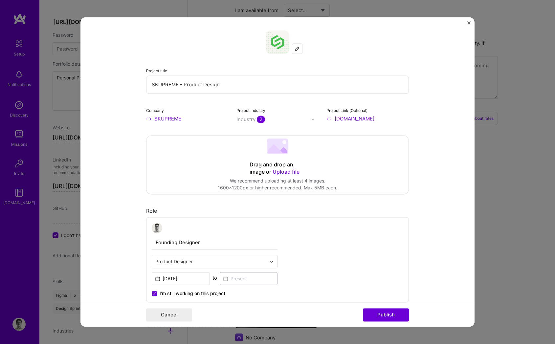
click at [184, 164] on div "Drag and drop an image or Upload file Upload file We recommend uploading at lea…" at bounding box center [277, 165] width 262 height 58
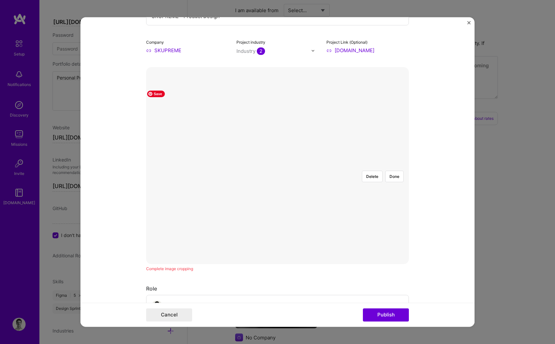
click at [410, 239] on form "Project title SKUPREME - Product Design Company SKUPREME Project industry Indus…" at bounding box center [277, 172] width 394 height 310
click at [278, 189] on div at bounding box center [382, 244] width 208 height 157
click at [555, 290] on html "Text to Speech ▶ ⏪ ⏩ ⚙ Voice options Rate: 1 Pitch: 1 Voice: 🇺🇸 [PERSON_NAME] 🇺…" at bounding box center [277, 24] width 555 height 826
click at [400, 171] on button "Done" at bounding box center [394, 176] width 18 height 11
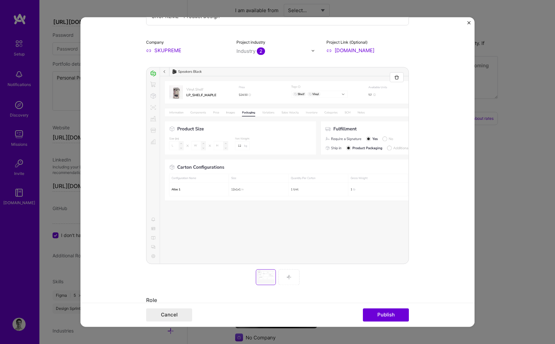
click at [290, 277] on div at bounding box center [289, 277] width 21 height 16
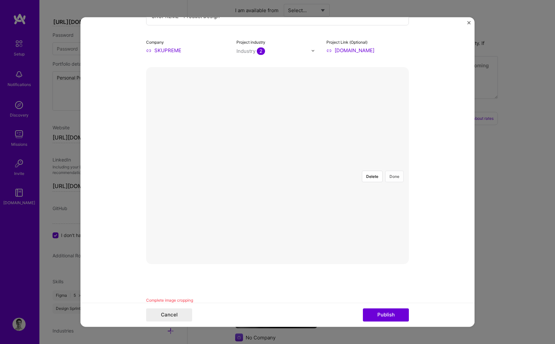
click at [395, 171] on button "Done" at bounding box center [394, 176] width 18 height 11
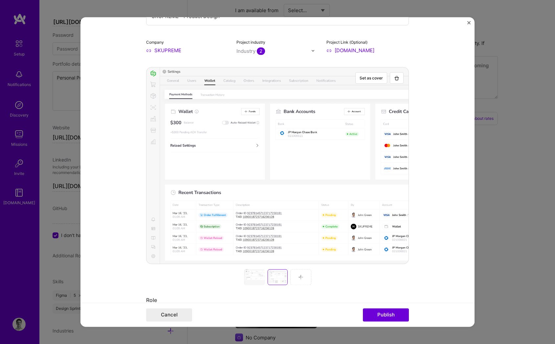
click at [287, 277] on div at bounding box center [277, 277] width 263 height 16
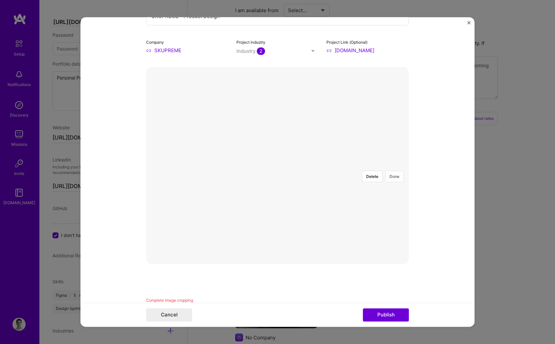
click at [391, 171] on button "Done" at bounding box center [394, 176] width 18 height 11
click at [300, 280] on div "Set as cover Uploading Just a few seconds and we’ll have your image ready. Comp…" at bounding box center [277, 185] width 263 height 237
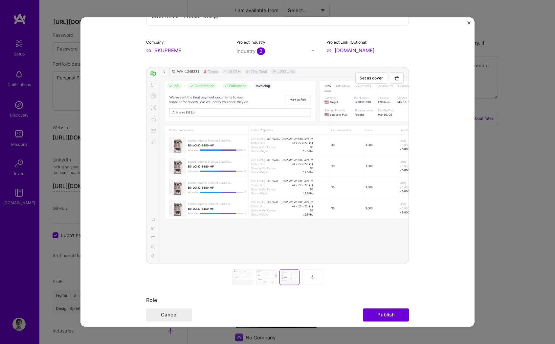
click at [289, 274] on div at bounding box center [289, 277] width 17 height 13
click at [306, 279] on div at bounding box center [312, 277] width 21 height 16
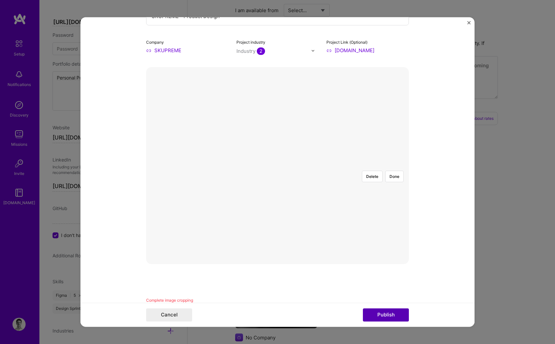
click at [396, 313] on button "Publish" at bounding box center [386, 315] width 46 height 13
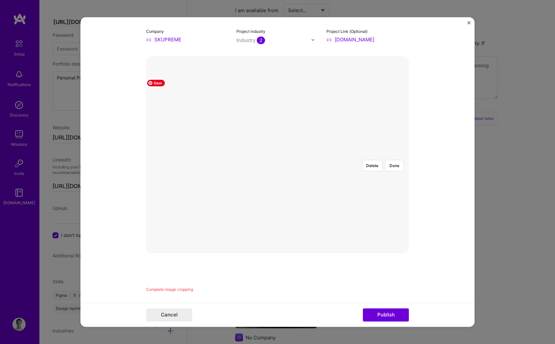
scroll to position [46, 0]
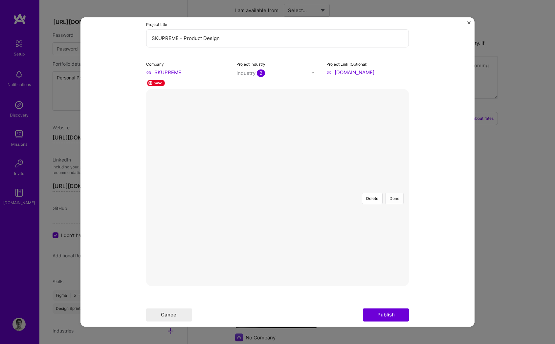
click at [385, 193] on button "Done" at bounding box center [394, 198] width 18 height 11
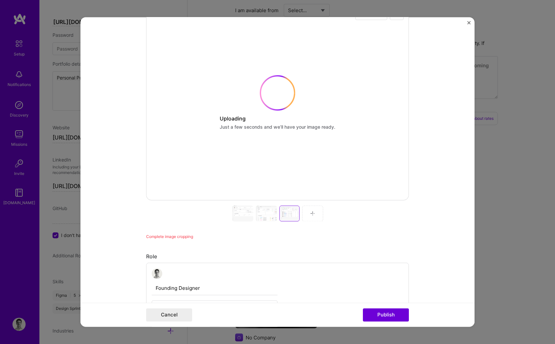
scroll to position [138, 0]
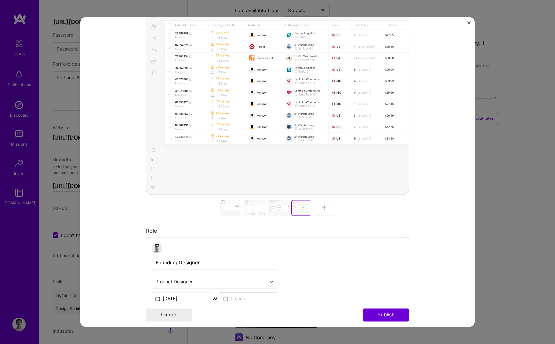
click at [323, 210] on img at bounding box center [324, 207] width 5 height 5
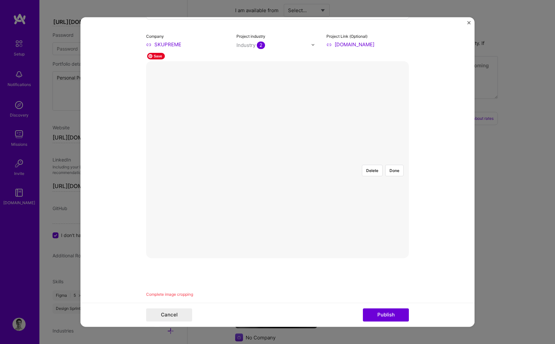
scroll to position [0, 0]
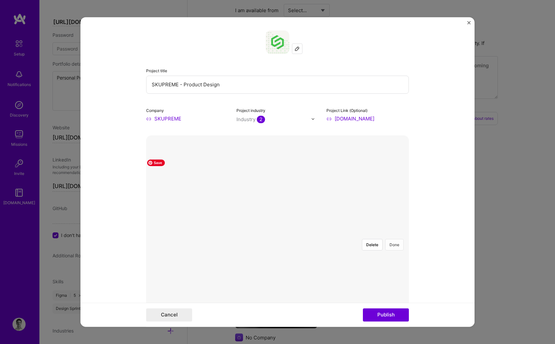
click at [391, 239] on button "Done" at bounding box center [394, 244] width 18 height 11
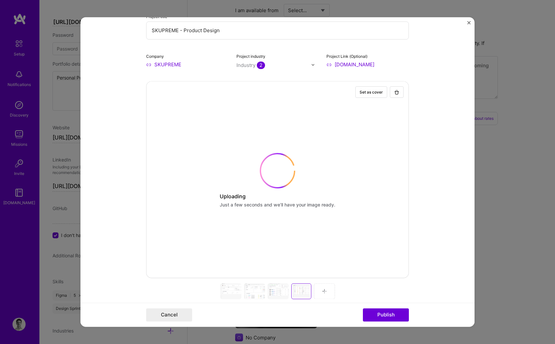
scroll to position [62, 0]
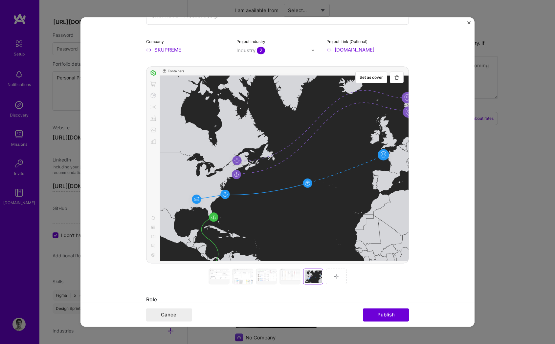
click at [334, 278] on img at bounding box center [336, 276] width 5 height 5
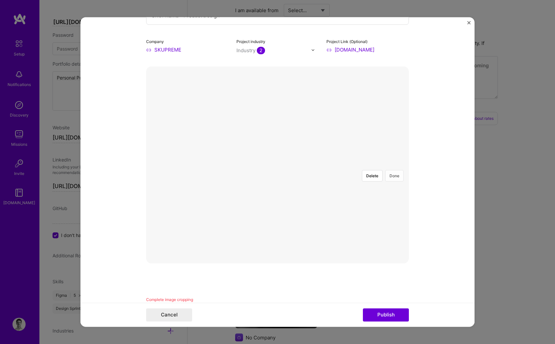
click at [393, 170] on button "Done" at bounding box center [394, 175] width 18 height 11
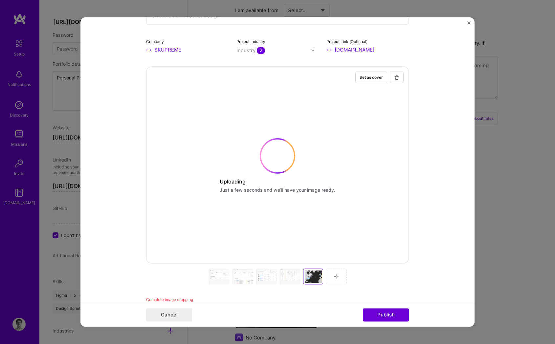
click at [334, 280] on div "Set as cover Uploading Just a few seconds and we’ll have your image ready. Comp…" at bounding box center [277, 184] width 263 height 237
click at [334, 277] on div "Set as cover Uploading Just a few seconds and we’ll have your image ready. Comp…" at bounding box center [277, 184] width 263 height 237
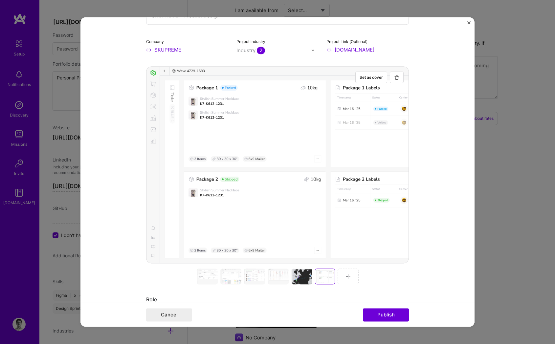
click at [346, 276] on img at bounding box center [348, 276] width 5 height 5
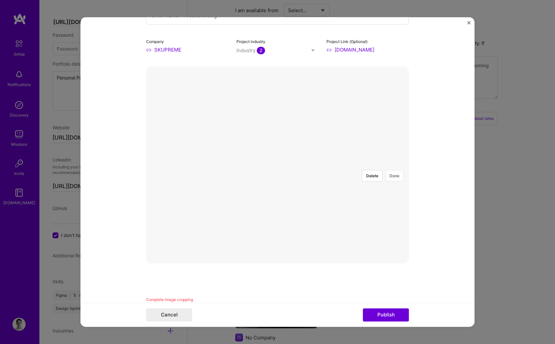
click at [399, 170] on button "Done" at bounding box center [394, 175] width 18 height 11
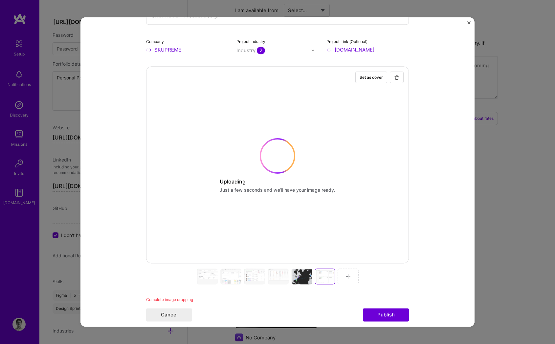
scroll to position [144, 0]
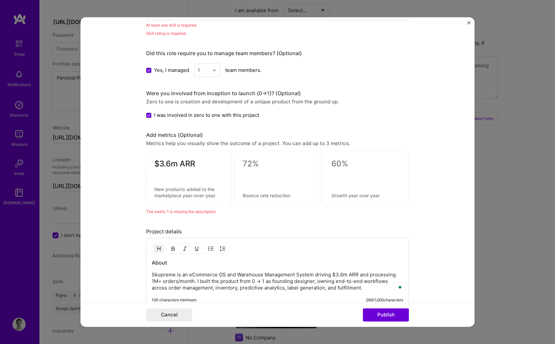
click at [251, 163] on textarea at bounding box center [277, 164] width 69 height 10
type textarea "1m"
click at [185, 161] on textarea "$3.6m ARR" at bounding box center [188, 165] width 69 height 13
type textarea "$3.6m"
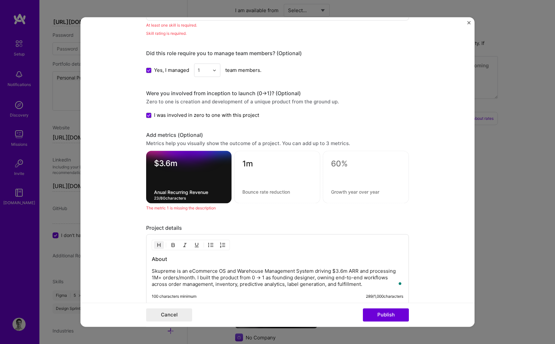
click at [158, 191] on textarea "Anual Recurring Revenue" at bounding box center [189, 193] width 70 height 6
type textarea "Annual Recurring Revenue"
click at [261, 191] on textarea at bounding box center [277, 192] width 70 height 6
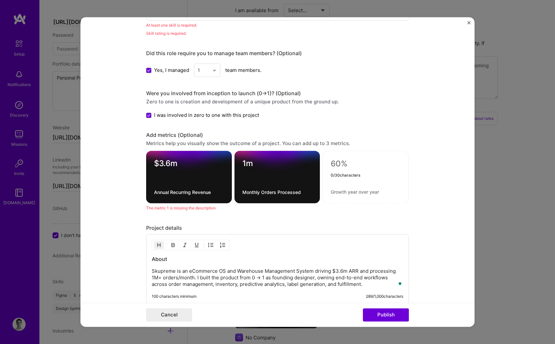
click at [273, 192] on textarea "Monthly Orders Processed" at bounding box center [277, 193] width 70 height 6
drag, startPoint x: 273, startPoint y: 192, endPoint x: 288, endPoint y: 192, distance: 15.1
click at [288, 192] on textarea "Monthly Orders Processed" at bounding box center [277, 193] width 70 height 6
type textarea "P"
type textarea "M"
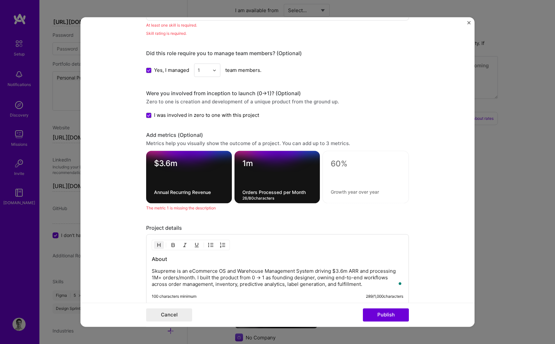
type textarea "Orders Processed per Month"
click at [331, 165] on textarea at bounding box center [366, 164] width 70 height 10
type textarea "$10k"
type textarea "S"
type textarea "Fulfillment Savings per User"
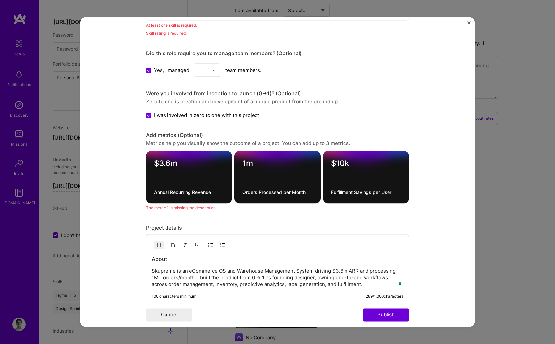
scroll to position [563, 0]
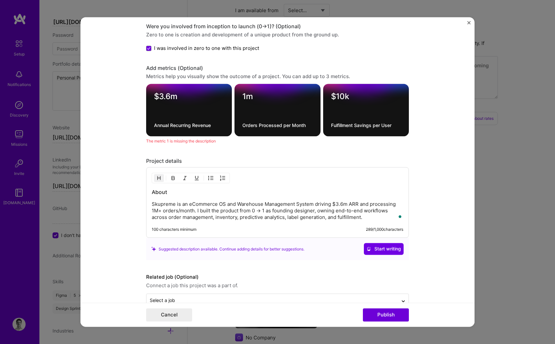
click at [209, 221] on p "Skupreme is an eCommerce OS and Warehouse Management System driving $3.6m ARR a…" at bounding box center [278, 211] width 252 height 20
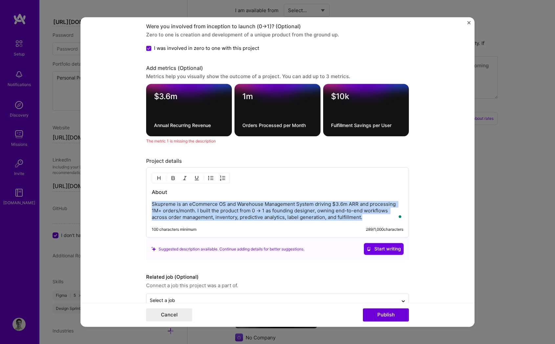
click at [209, 221] on p "Skupreme is an eCommerce OS and Warehouse Management System driving $3.6m ARR a…" at bounding box center [278, 211] width 252 height 20
click at [232, 219] on p "Skupreme is an eCommerce OS and Warehouse Management System driving $3.6m ARR a…" at bounding box center [278, 211] width 252 height 20
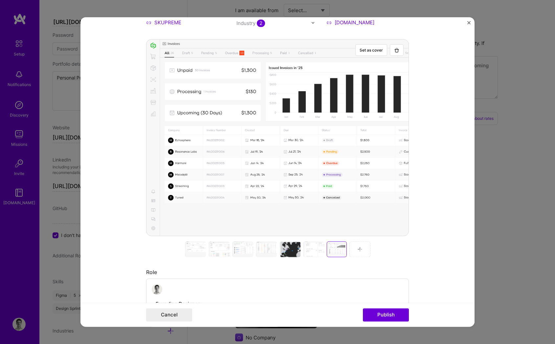
scroll to position [0, 0]
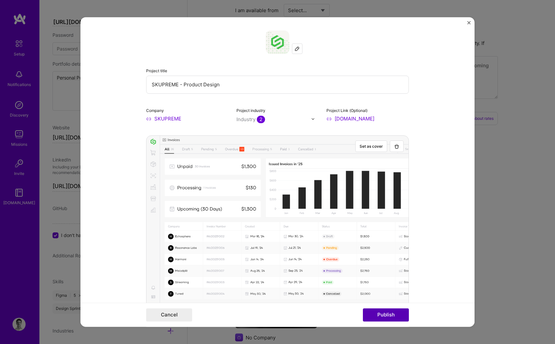
click at [381, 315] on button "Publish" at bounding box center [386, 315] width 46 height 13
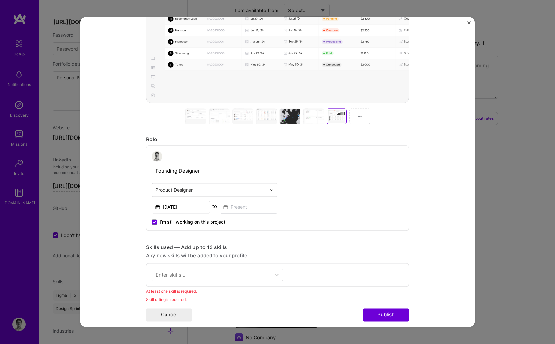
scroll to position [351, 0]
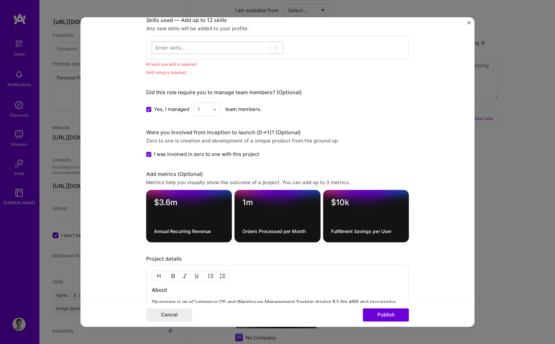
click at [167, 43] on div at bounding box center [211, 47] width 119 height 11
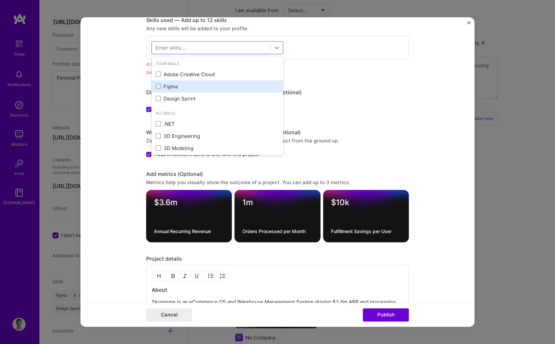
click at [170, 84] on div "Figma" at bounding box center [217, 86] width 123 height 7
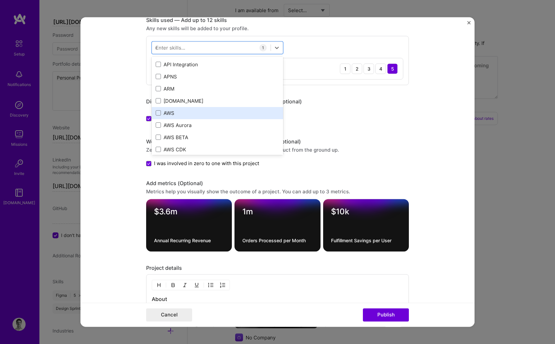
type input "ux"
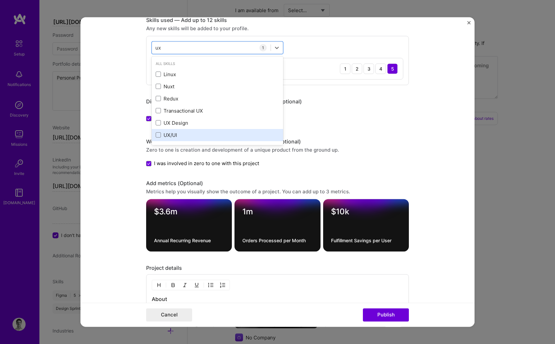
click at [185, 134] on div "UX/UI" at bounding box center [217, 135] width 123 height 7
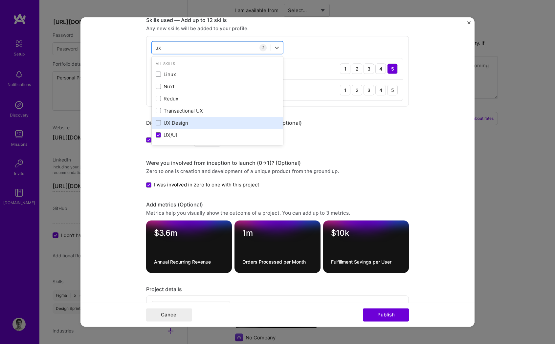
click at [180, 127] on div "UX Design" at bounding box center [217, 123] width 131 height 12
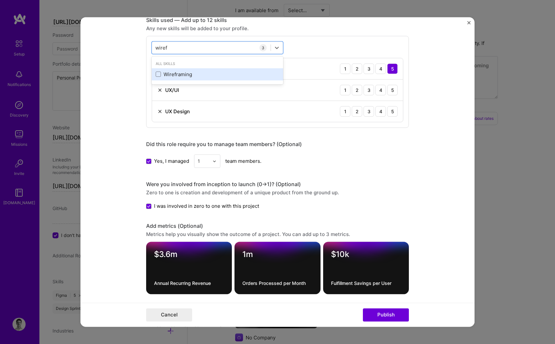
click at [171, 80] on div "Wireframing" at bounding box center [217, 74] width 131 height 12
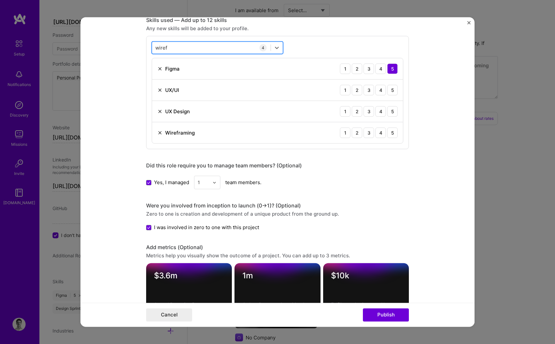
click at [173, 49] on div "wiref wiref" at bounding box center [211, 47] width 119 height 11
type input "user res"
click at [181, 73] on div "User Research" at bounding box center [217, 74] width 123 height 7
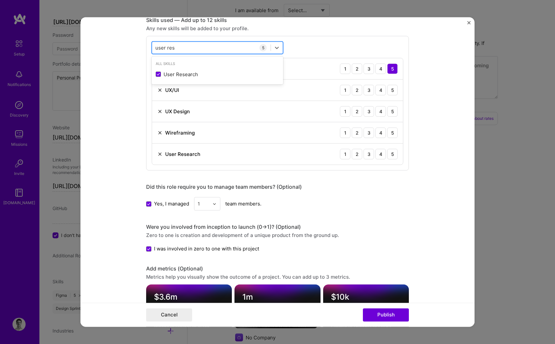
click at [180, 52] on div "user res user res" at bounding box center [211, 47] width 119 height 11
type input "webflow"
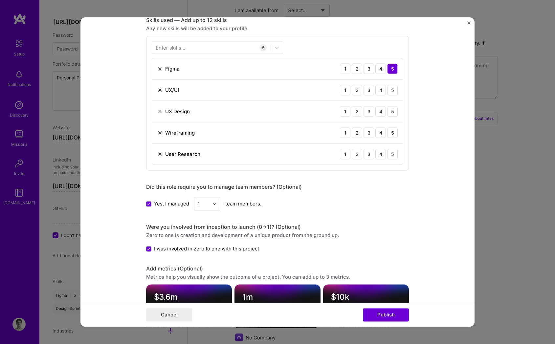
click at [125, 88] on form "Project title SKUPREME - Product Design Company SKUPREME Project industry Indus…" at bounding box center [277, 172] width 394 height 310
click at [389, 89] on div "5" at bounding box center [392, 90] width 11 height 11
click at [390, 115] on div "5" at bounding box center [392, 111] width 11 height 11
click at [389, 137] on div "5" at bounding box center [392, 132] width 11 height 11
click at [390, 151] on div "5" at bounding box center [392, 154] width 11 height 11
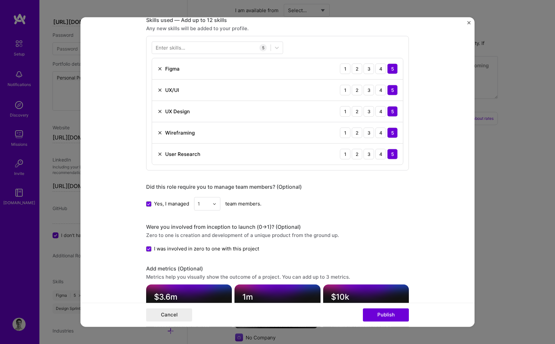
click at [412, 166] on form "Project title SKUPREME - Product Design Company SKUPREME Project industry Indus…" at bounding box center [277, 172] width 394 height 310
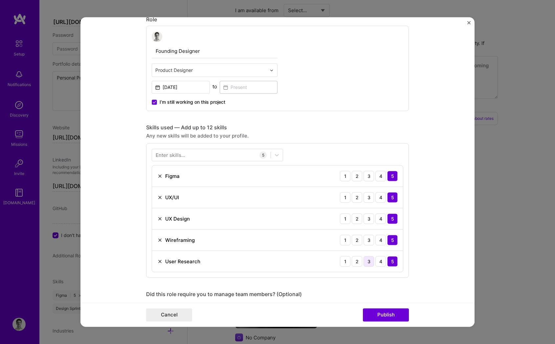
click at [370, 264] on div "3" at bounding box center [369, 261] width 11 height 11
click at [382, 317] on button "Publish" at bounding box center [386, 315] width 46 height 13
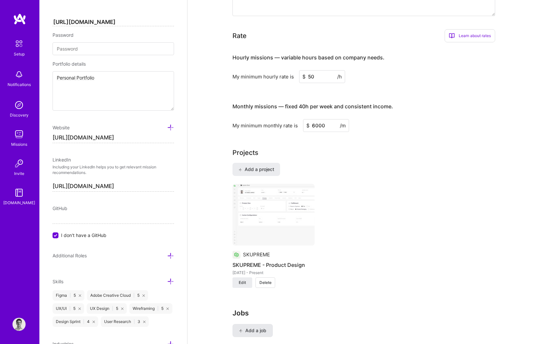
click at [259, 327] on span "Add a job" at bounding box center [252, 330] width 27 height 7
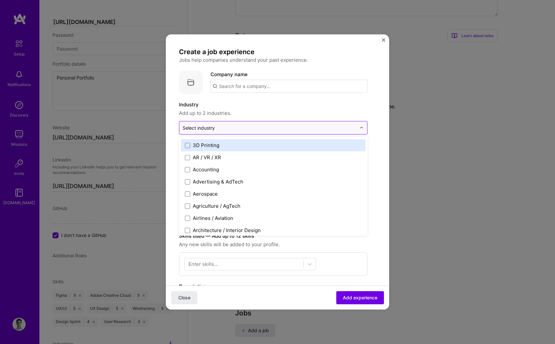
click at [219, 130] on input "text" at bounding box center [270, 127] width 174 height 7
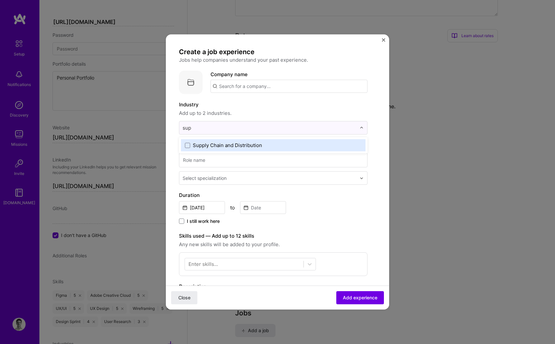
type input "supp"
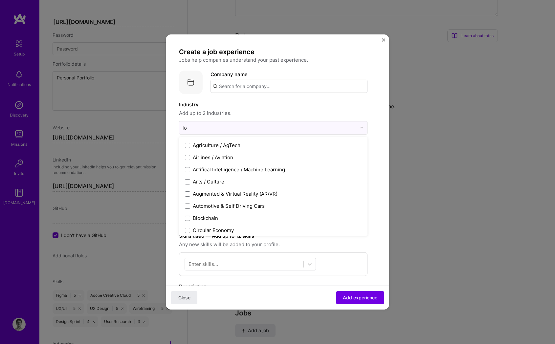
type input "log"
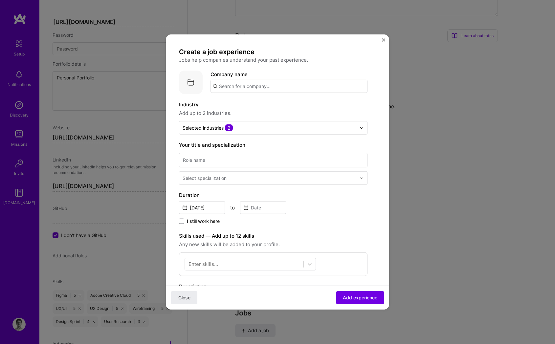
click at [249, 95] on div "Create a job experience Jobs help companies understand your past experience. Co…" at bounding box center [273, 245] width 189 height 395
click at [244, 89] on input "text" at bounding box center [289, 86] width 157 height 13
type input "SKUPREME"
click at [244, 106] on span "[DOMAIN_NAME]" at bounding box center [246, 108] width 32 height 5
click at [207, 163] on input at bounding box center [273, 160] width 189 height 14
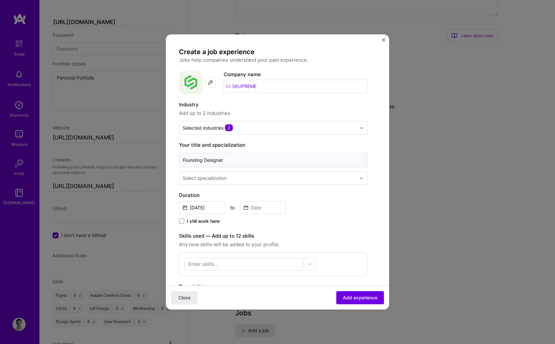
type input "Founding Designer"
click at [215, 179] on div "Select specialization" at bounding box center [205, 178] width 44 height 7
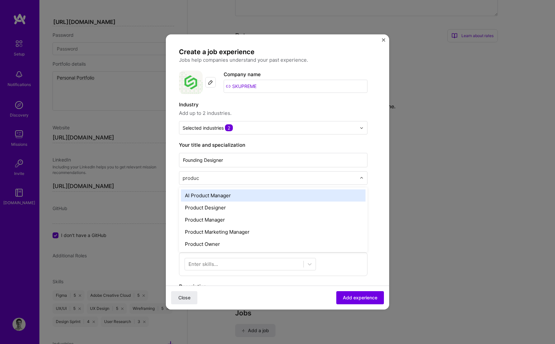
type input "product"
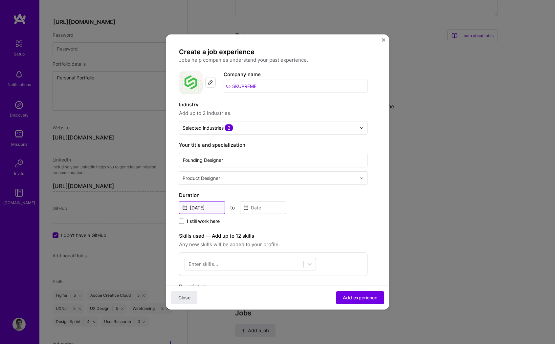
click at [199, 209] on input "[DATE]" at bounding box center [202, 207] width 46 height 13
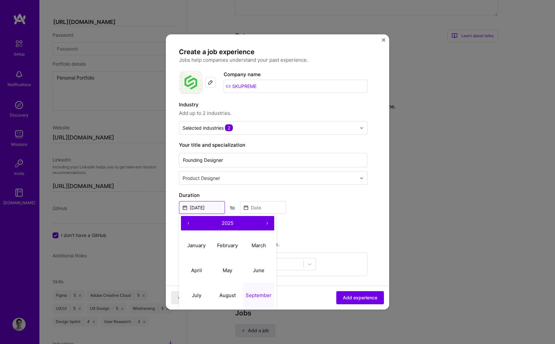
click at [199, 209] on input "[DATE]" at bounding box center [202, 207] width 46 height 13
click at [192, 218] on button "‹" at bounding box center [188, 223] width 14 height 14
click at [191, 221] on button "‹" at bounding box center [188, 223] width 14 height 14
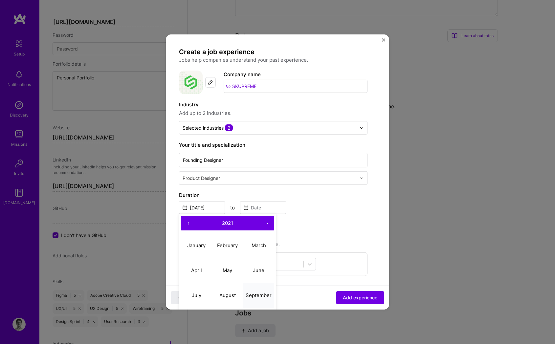
click at [264, 298] on abbr "September" at bounding box center [259, 295] width 26 height 6
type input "[DATE]"
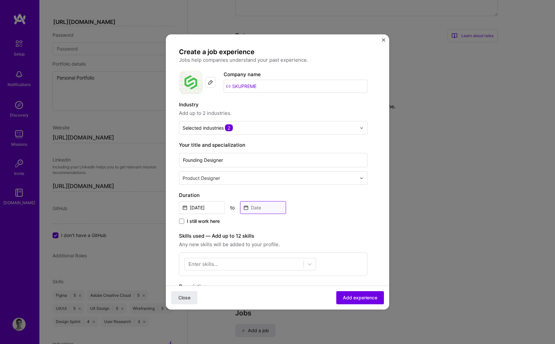
click at [252, 210] on input at bounding box center [263, 207] width 46 height 13
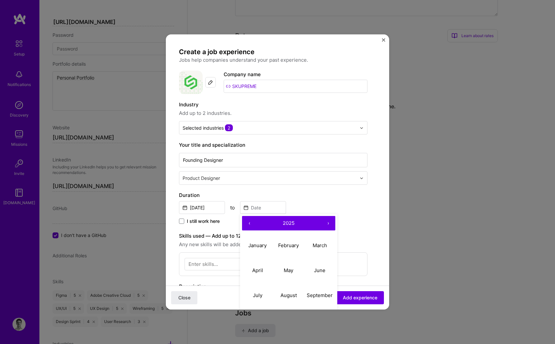
click at [176, 228] on form "Create a job experience Jobs help companies understand your past experience. Co…" at bounding box center [277, 264] width 223 height 433
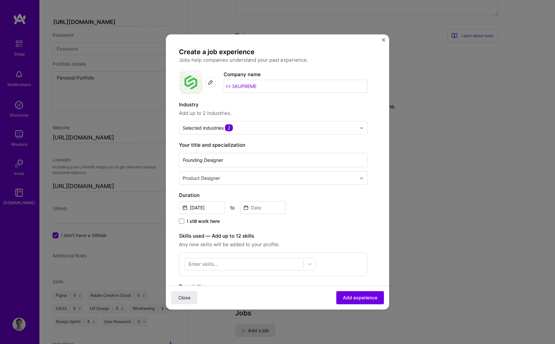
click at [187, 222] on span "I still work here" at bounding box center [203, 221] width 33 height 7
click at [0, 0] on input "I still work here" at bounding box center [0, 0] width 0 height 0
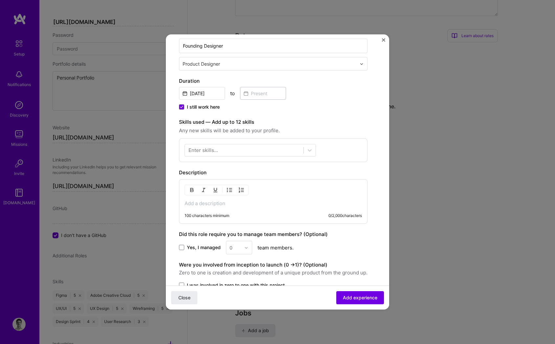
click at [202, 154] on div "Enter skills..." at bounding box center [250, 150] width 131 height 12
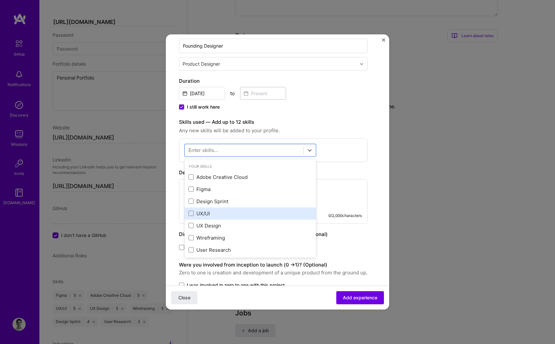
click at [223, 213] on div "UX/UI" at bounding box center [250, 213] width 123 height 7
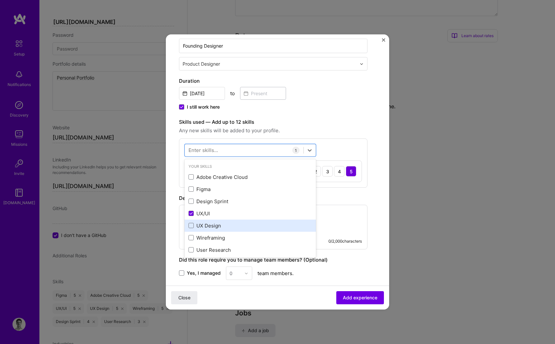
click at [221, 221] on div "UX Design" at bounding box center [250, 226] width 131 height 12
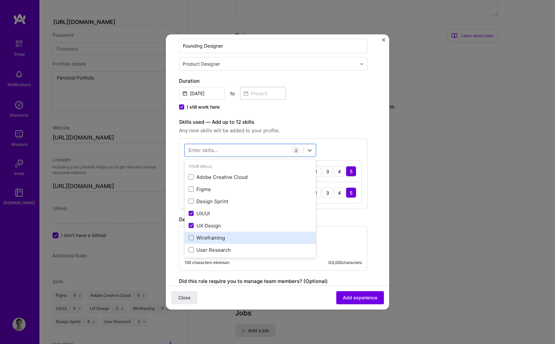
click at [219, 240] on div "Wireframing" at bounding box center [250, 238] width 123 height 7
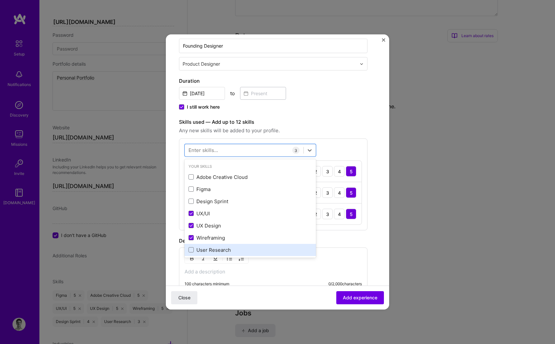
click at [216, 250] on div "User Research" at bounding box center [250, 250] width 123 height 7
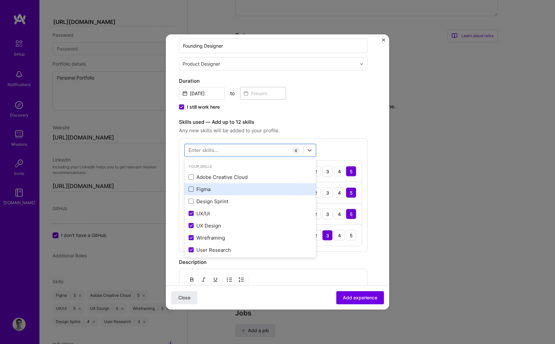
click at [192, 188] on span at bounding box center [191, 189] width 5 height 5
click at [0, 0] on input "checkbox" at bounding box center [0, 0] width 0 height 0
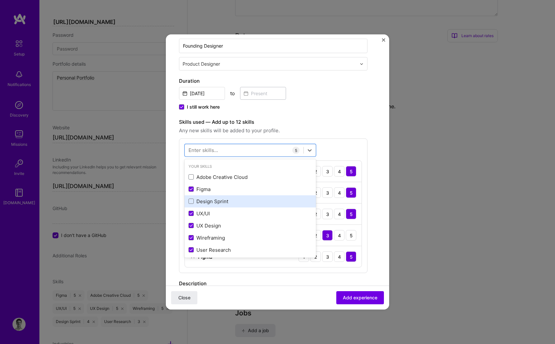
click at [235, 200] on div "Design Sprint" at bounding box center [250, 201] width 123 height 7
click at [310, 137] on div "Skills used — Add up to 12 skills Any new skills will be added to your profile.…" at bounding box center [273, 206] width 189 height 176
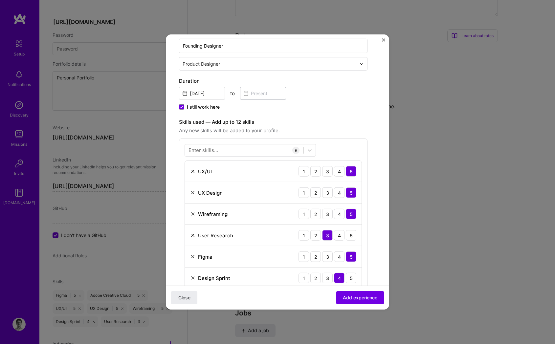
scroll to position [245, 0]
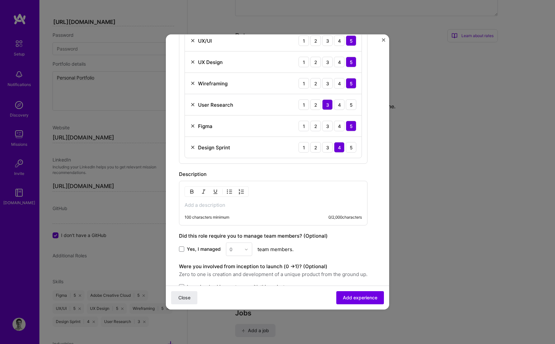
click at [232, 201] on div "100 characters minimum 0 / 2,000 characters" at bounding box center [273, 203] width 189 height 45
click at [233, 203] on p at bounding box center [273, 205] width 177 height 7
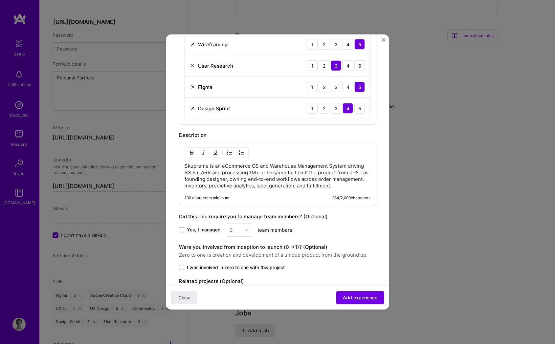
scroll to position [294, 0]
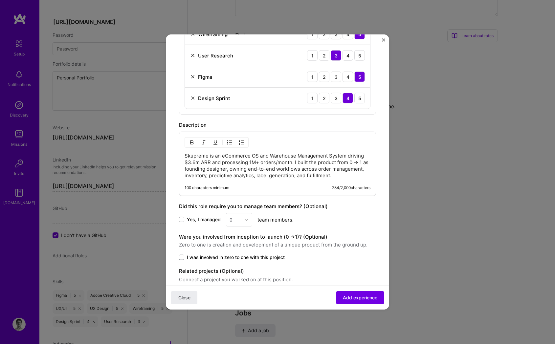
click at [187, 222] on span "Yes, I managed" at bounding box center [204, 219] width 34 height 7
click at [0, 0] on input "Yes, I managed" at bounding box center [0, 0] width 0 height 0
click at [232, 220] on input "text" at bounding box center [235, 219] width 11 height 7
click at [235, 239] on div "1" at bounding box center [239, 237] width 22 height 12
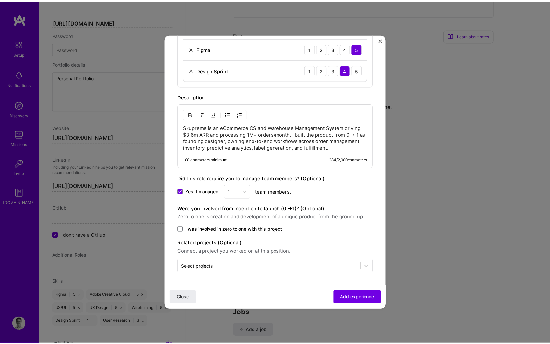
scroll to position [323, 0]
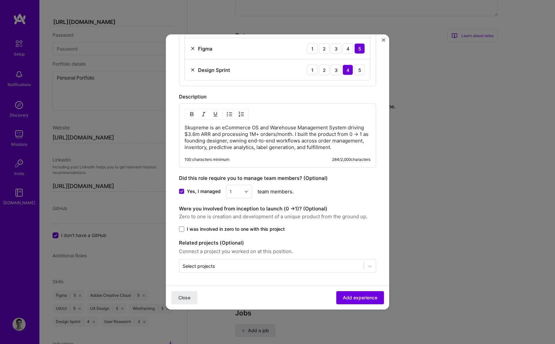
click at [191, 228] on span "I was involved in zero to one with this project" at bounding box center [236, 229] width 98 height 7
click at [0, 0] on input "I was involved in zero to one with this project" at bounding box center [0, 0] width 0 height 0
click at [231, 260] on div "Select projects" at bounding box center [271, 266] width 184 height 13
click at [183, 244] on div "SKUPREME - Product Design SKUPREME" at bounding box center [277, 244] width 193 height 22
click at [347, 297] on span "Add experience" at bounding box center [360, 298] width 34 height 7
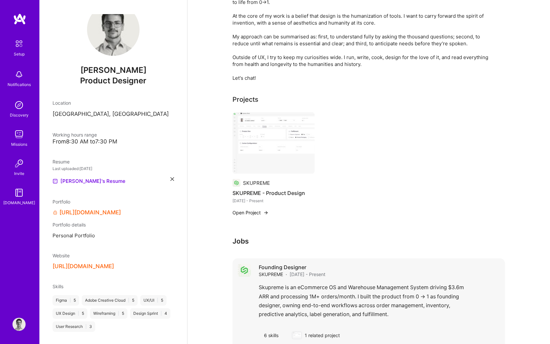
scroll to position [215, 0]
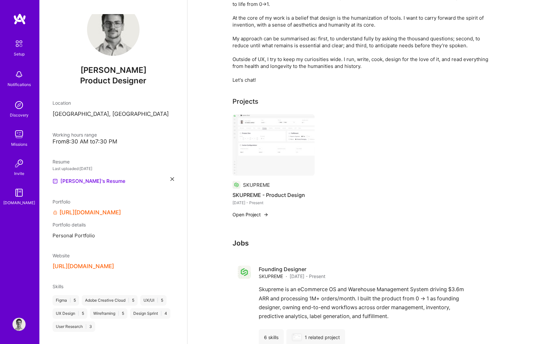
click at [261, 239] on h3 "Jobs" at bounding box center [369, 243] width 273 height 8
click at [268, 266] on h4 "Founding Designer" at bounding box center [292, 269] width 67 height 7
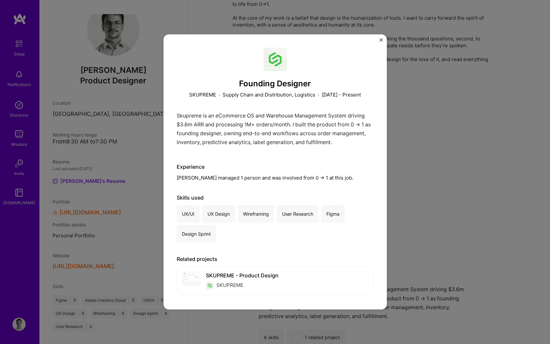
scroll to position [8, 0]
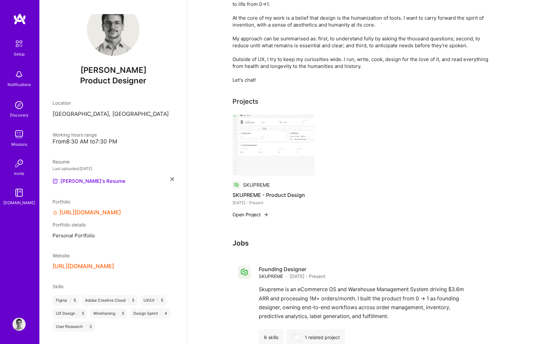
click at [339, 239] on div "Jobs Founding Designer SKUPREME · [DATE] - Present Skupreme is an eCommerce OS …" at bounding box center [369, 294] width 273 height 111
click at [240, 239] on h3 "Jobs" at bounding box center [369, 243] width 273 height 8
click at [246, 239] on h3 "Jobs" at bounding box center [369, 243] width 273 height 8
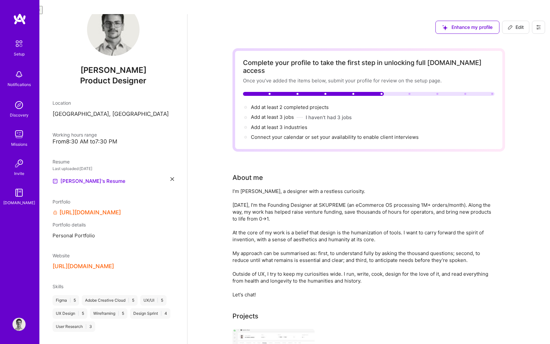
click at [514, 24] on span "Edit" at bounding box center [516, 27] width 16 height 7
select select "US"
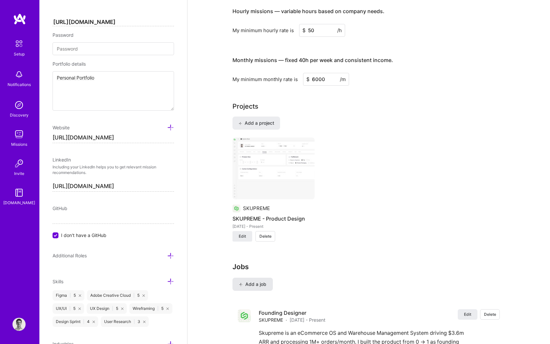
scroll to position [472, 0]
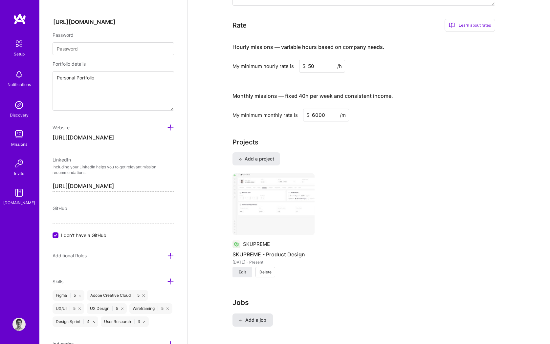
click at [258, 314] on button "Add a job" at bounding box center [253, 320] width 40 height 13
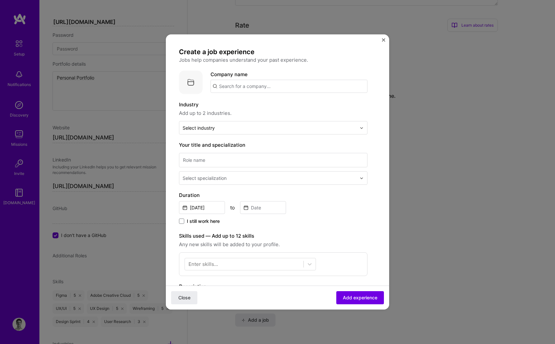
drag, startPoint x: 168, startPoint y: 188, endPoint x: 163, endPoint y: 186, distance: 6.2
click at [166, 187] on form "Create a job experience Jobs help companies understand your past experience. Co…" at bounding box center [277, 264] width 223 height 433
click at [148, 181] on div "Create a job experience Jobs help companies understand your past experience. Co…" at bounding box center [277, 172] width 555 height 344
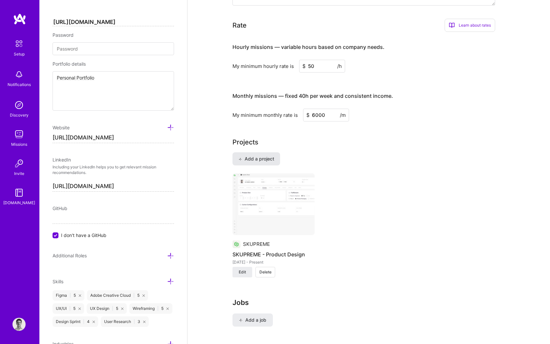
click at [252, 156] on span "Add a project" at bounding box center [256, 159] width 36 height 7
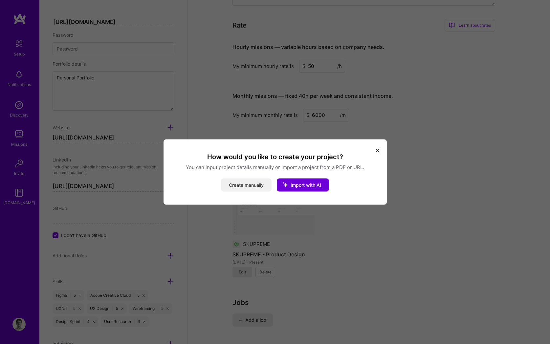
click at [253, 184] on button "Create manually" at bounding box center [246, 185] width 51 height 13
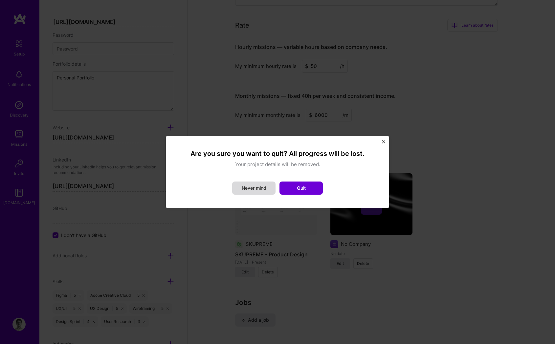
click at [259, 187] on button "Never mind" at bounding box center [253, 188] width 43 height 13
click at [306, 192] on button "Quit" at bounding box center [301, 188] width 43 height 13
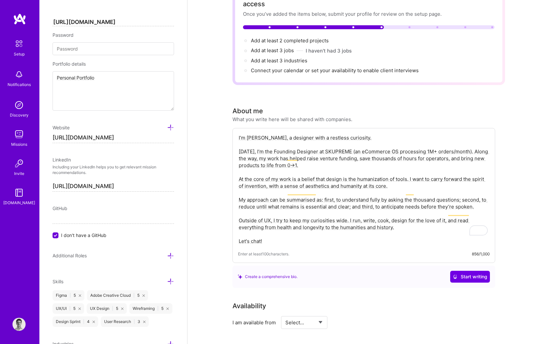
scroll to position [0, 0]
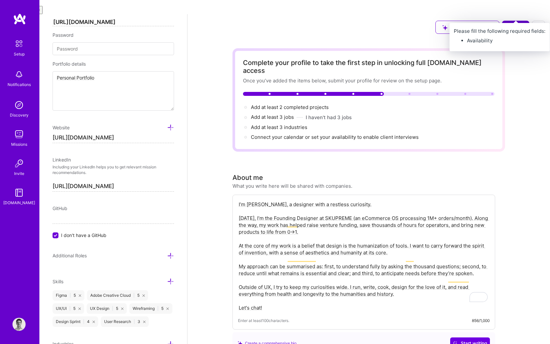
click at [520, 24] on span "Save" at bounding box center [515, 27] width 19 height 7
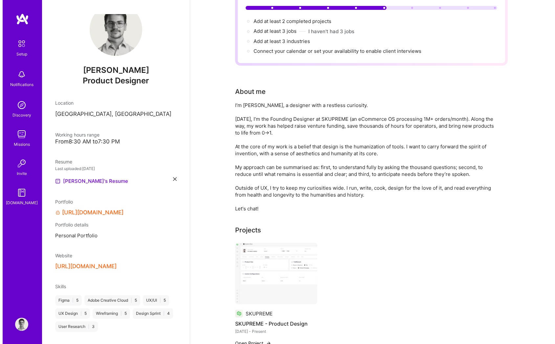
scroll to position [215, 0]
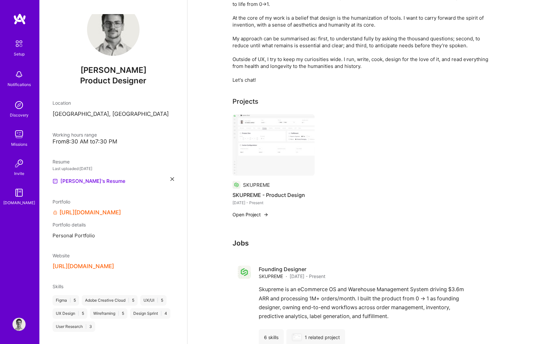
click at [242, 138] on img at bounding box center [274, 145] width 82 height 62
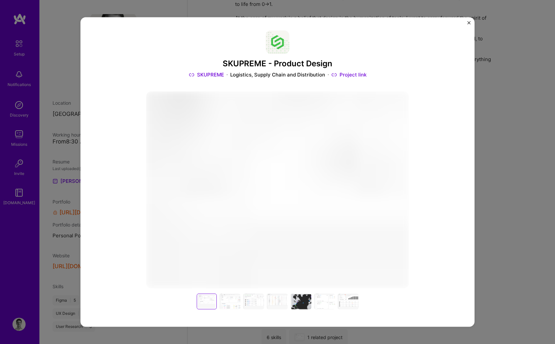
click at [242, 138] on img at bounding box center [277, 189] width 263 height 197
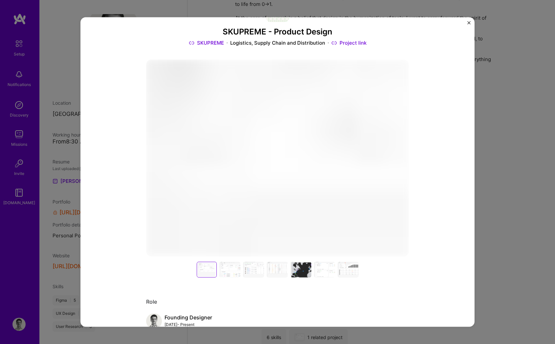
scroll to position [55, 0]
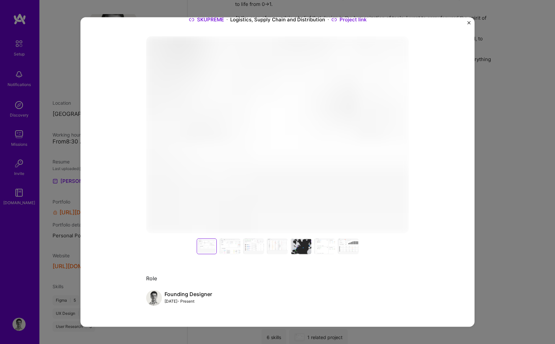
click at [229, 246] on div at bounding box center [229, 246] width 21 height 16
click at [245, 246] on div at bounding box center [253, 246] width 21 height 16
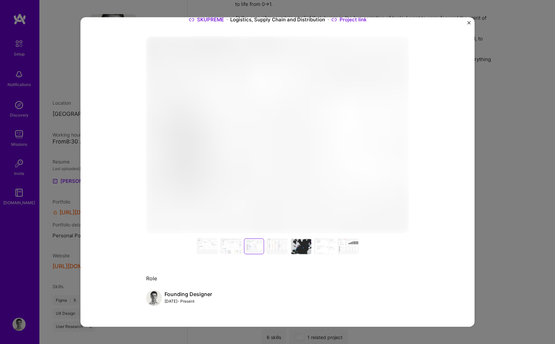
click at [279, 244] on div at bounding box center [277, 246] width 21 height 16
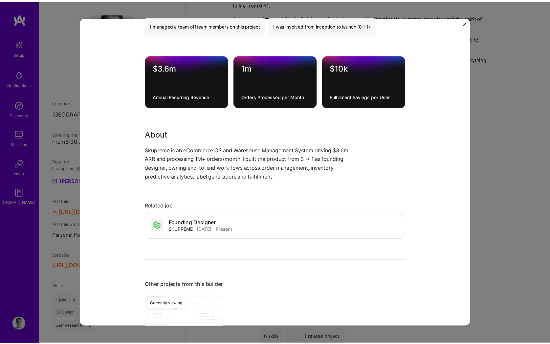
scroll to position [319, 0]
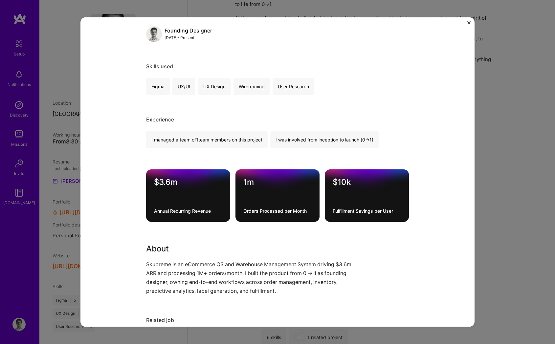
click at [172, 194] on div "$3.6m Annual Recurring Revenue" at bounding box center [188, 195] width 84 height 53
drag, startPoint x: 172, startPoint y: 194, endPoint x: 251, endPoint y: 205, distance: 79.2
click at [248, 205] on div "$3.6m Annual Recurring Revenue 1m Orders Processed per Month $10k Fulfillment S…" at bounding box center [277, 195] width 263 height 53
click at [251, 205] on div "1m Orders Processed per Month" at bounding box center [278, 195] width 84 height 53
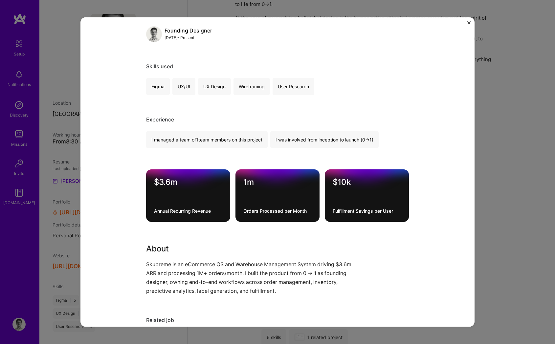
click at [339, 215] on div "$10k Fulfillment Savings per User" at bounding box center [367, 195] width 84 height 53
click at [498, 223] on div "SKUPREME - Product Design SKUPREME Logistics, Supply Chain and Distribution Pro…" at bounding box center [277, 172] width 555 height 344
